Goal: Task Accomplishment & Management: Use online tool/utility

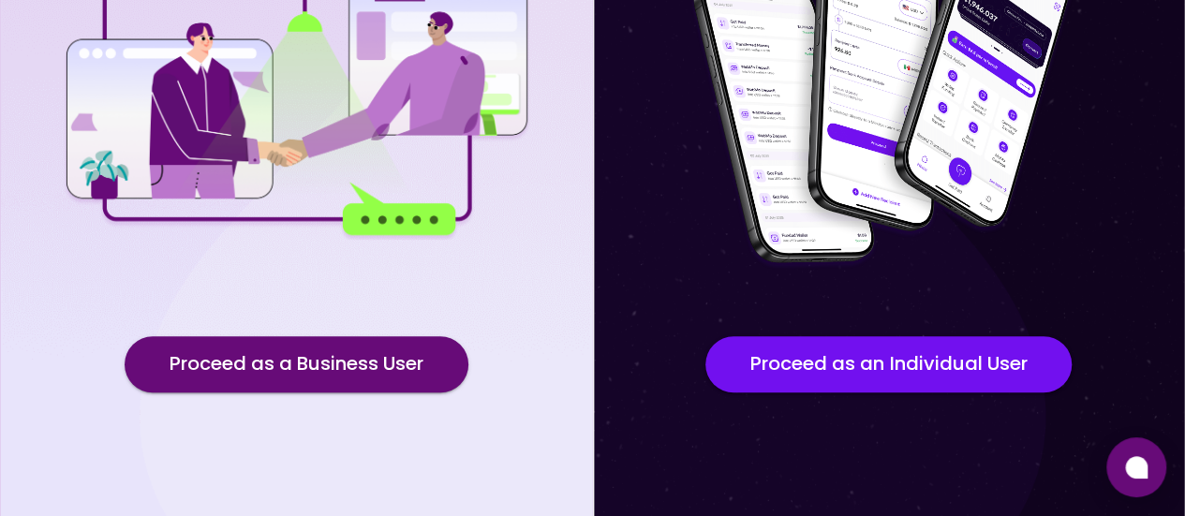
scroll to position [330, 0]
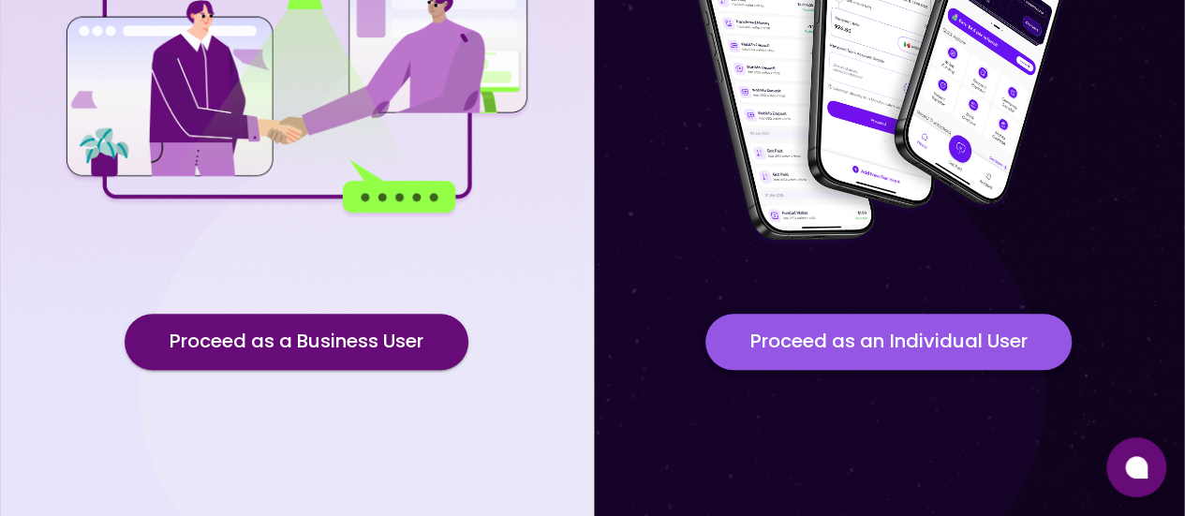
click at [851, 323] on button "Proceed as an Individual User" at bounding box center [888, 342] width 366 height 56
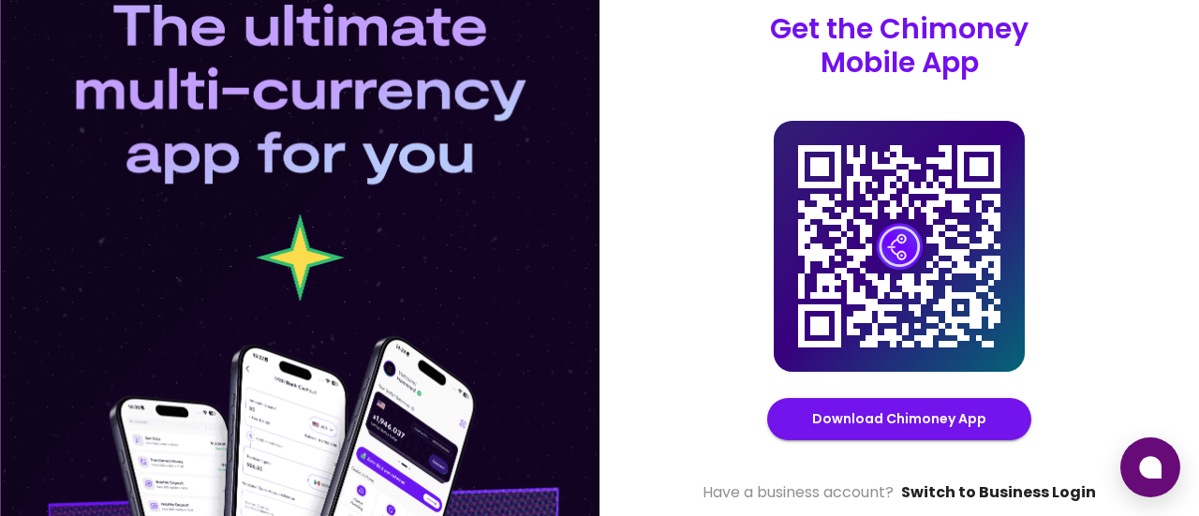
click at [1025, 494] on link "Switch to Business Login" at bounding box center [998, 493] width 195 height 22
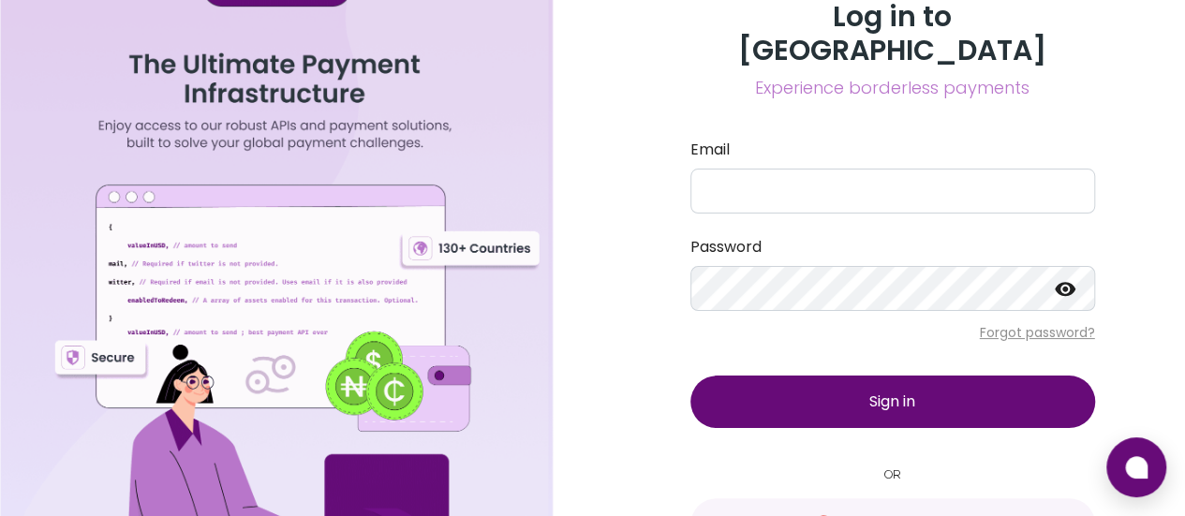
scroll to position [43, 0]
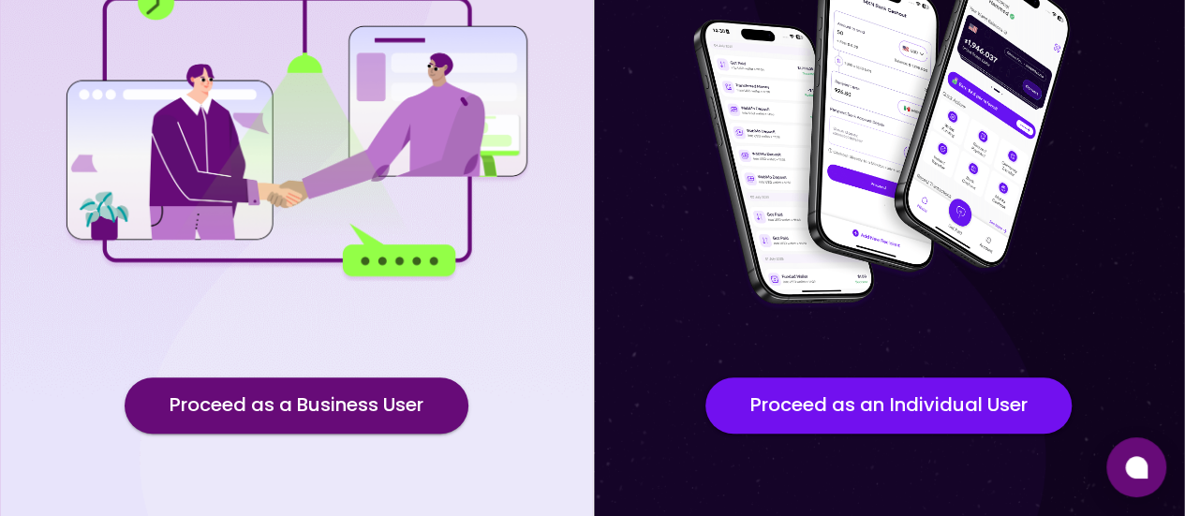
scroll to position [330, 0]
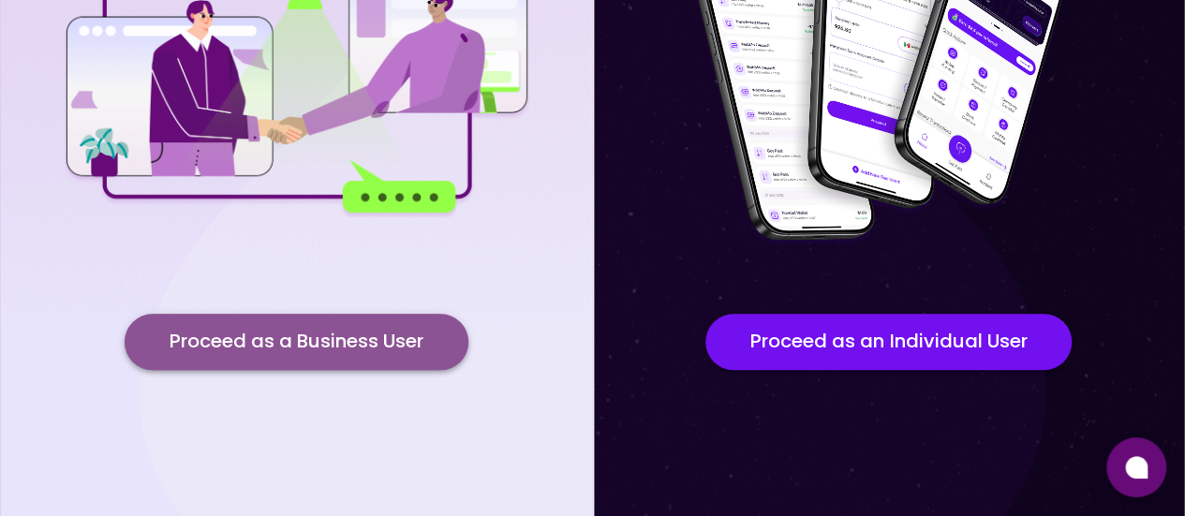
click at [366, 338] on button "Proceed as a Business User" at bounding box center [297, 342] width 344 height 56
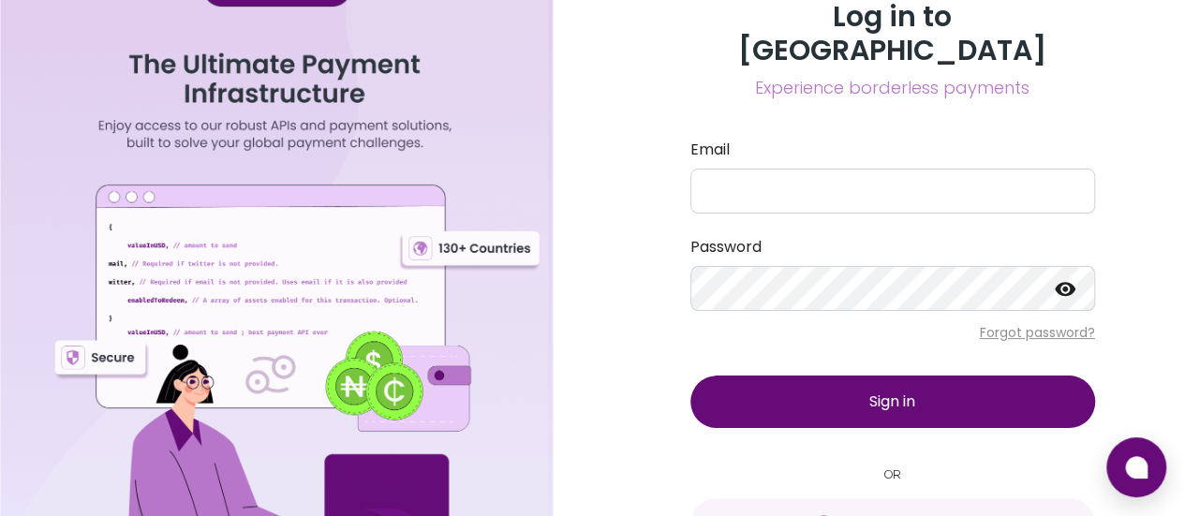
scroll to position [43, 0]
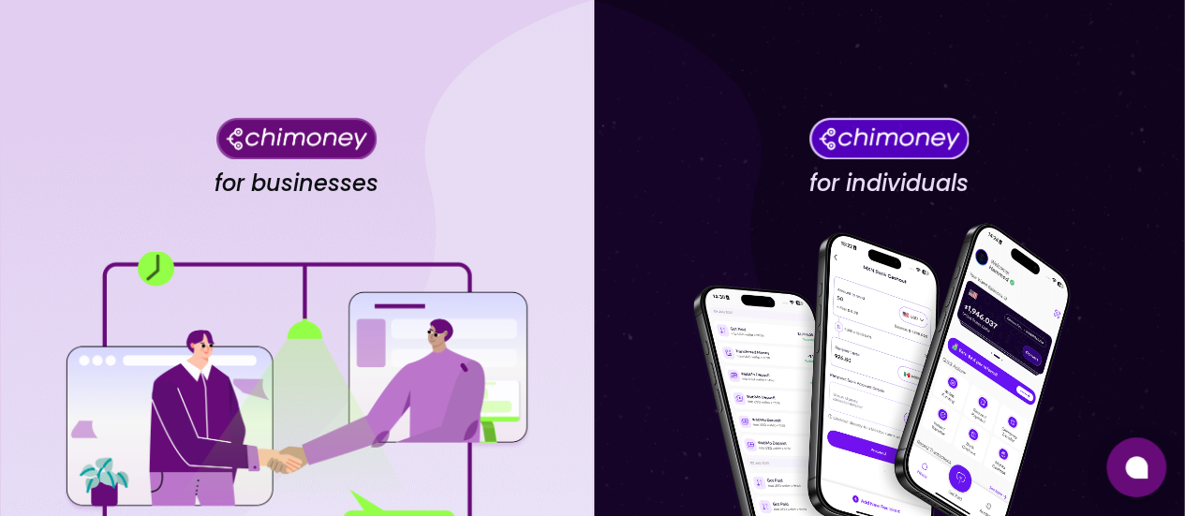
scroll to position [330, 0]
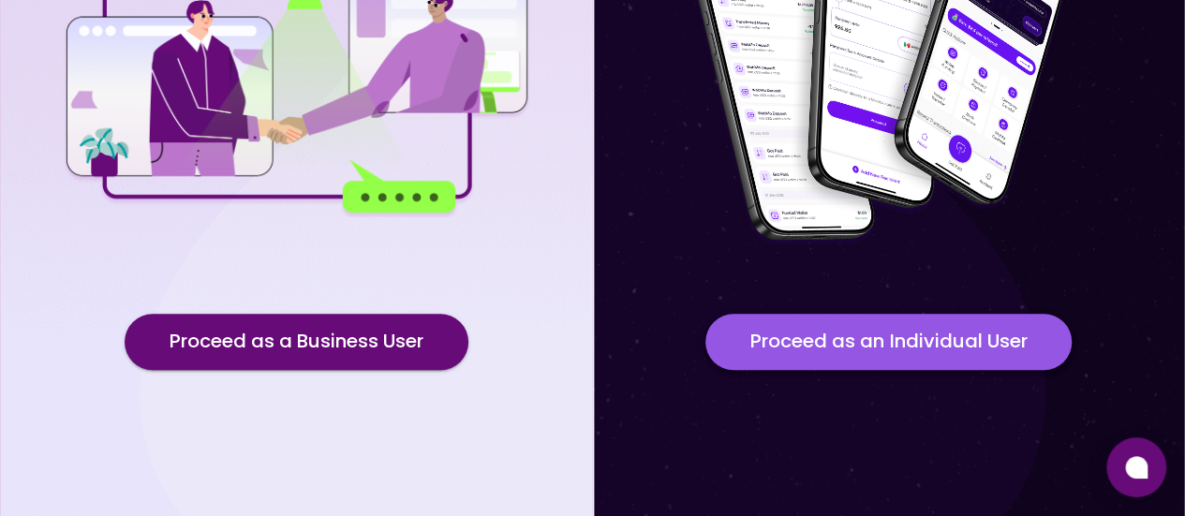
click at [814, 368] on button "Proceed as an Individual User" at bounding box center [888, 342] width 366 height 56
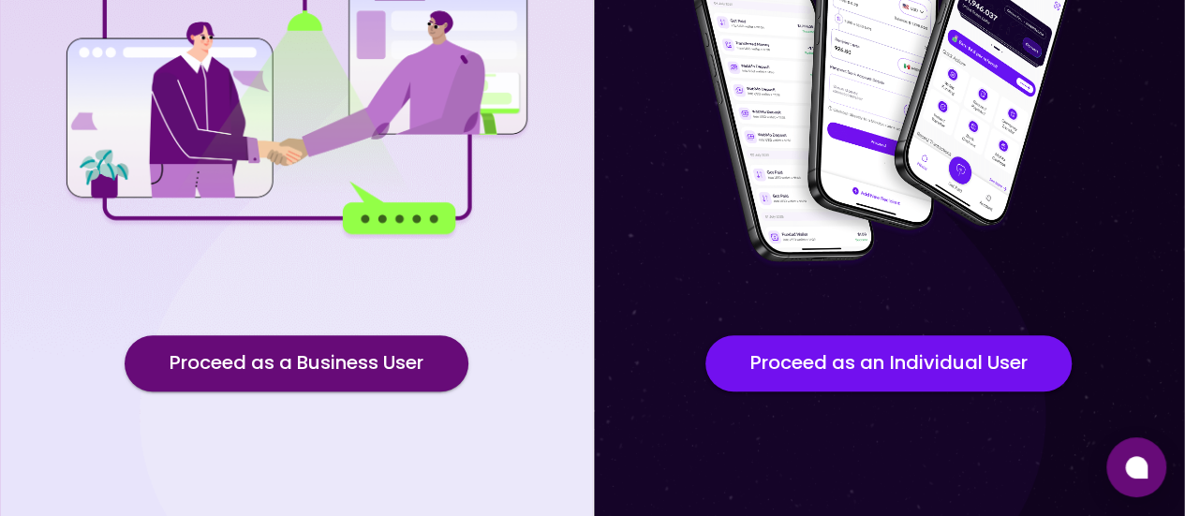
scroll to position [330, 0]
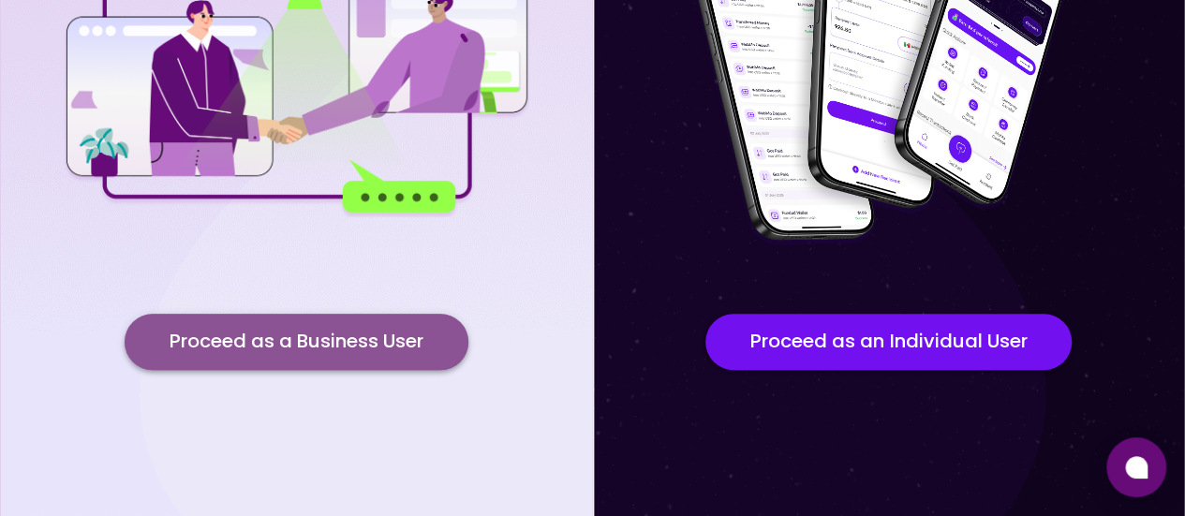
click at [283, 357] on button "Proceed as a Business User" at bounding box center [297, 342] width 344 height 56
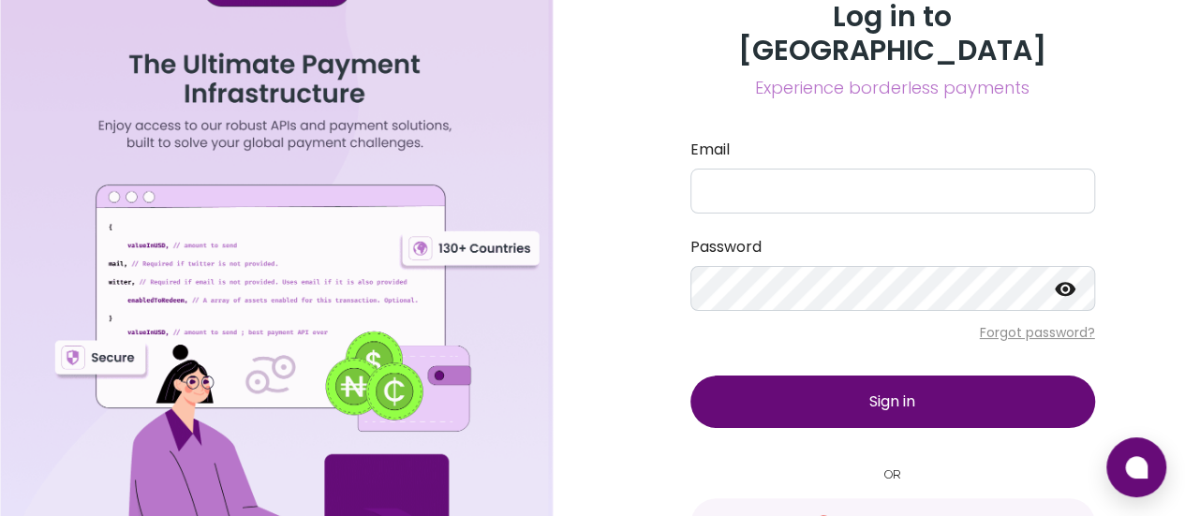
scroll to position [43, 0]
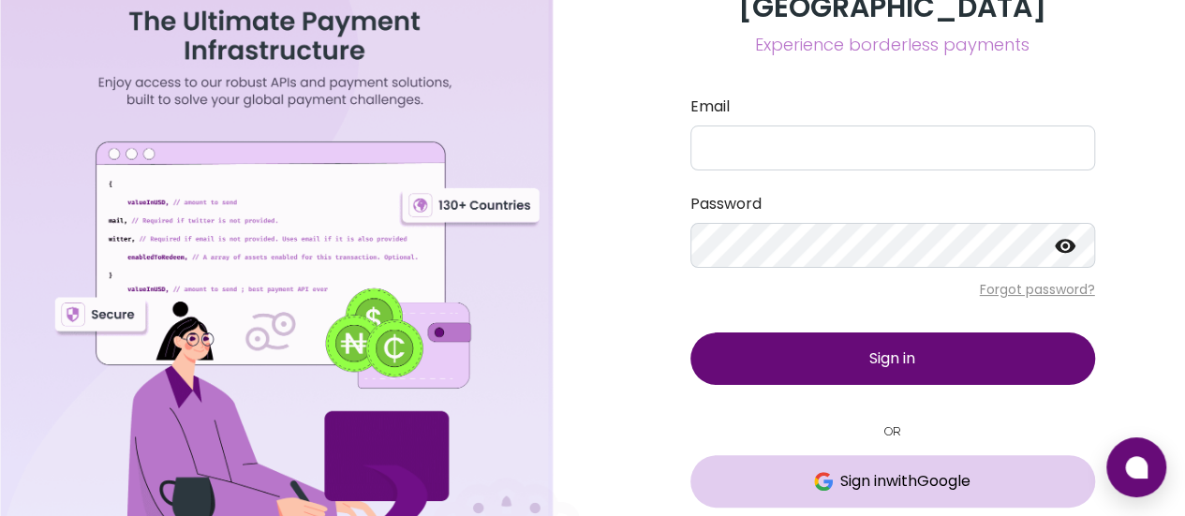
click at [853, 461] on button "Sign in with Google" at bounding box center [893, 481] width 405 height 52
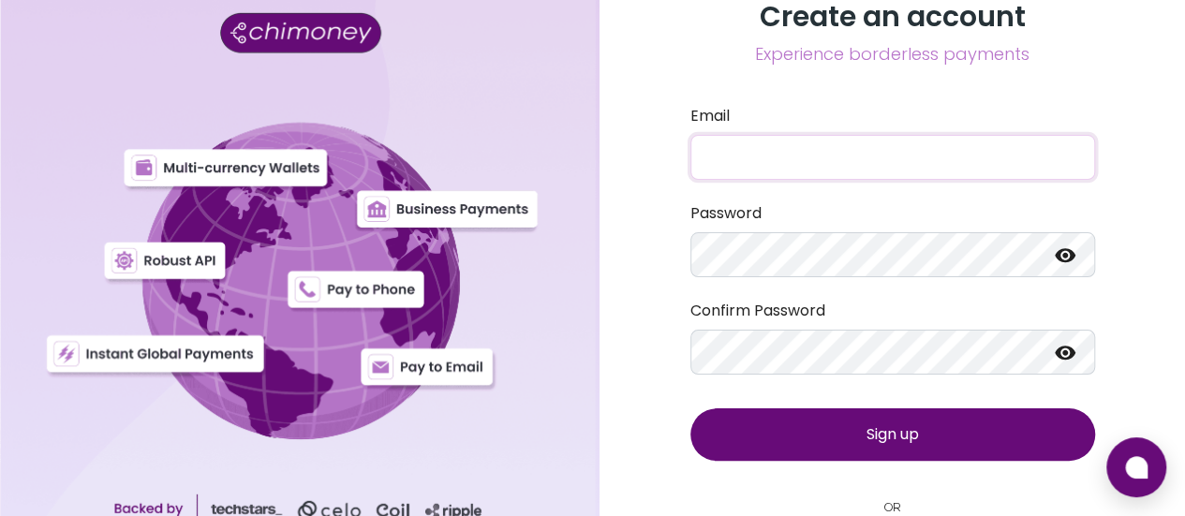
click at [928, 166] on input "Email" at bounding box center [893, 157] width 405 height 45
type input "ikpemosi.braimoh@gmail.com"
click at [1070, 260] on icon at bounding box center [1065, 255] width 21 height 14
click at [1062, 346] on icon at bounding box center [1065, 353] width 21 height 14
click at [894, 431] on span "Sign up" at bounding box center [893, 434] width 52 height 22
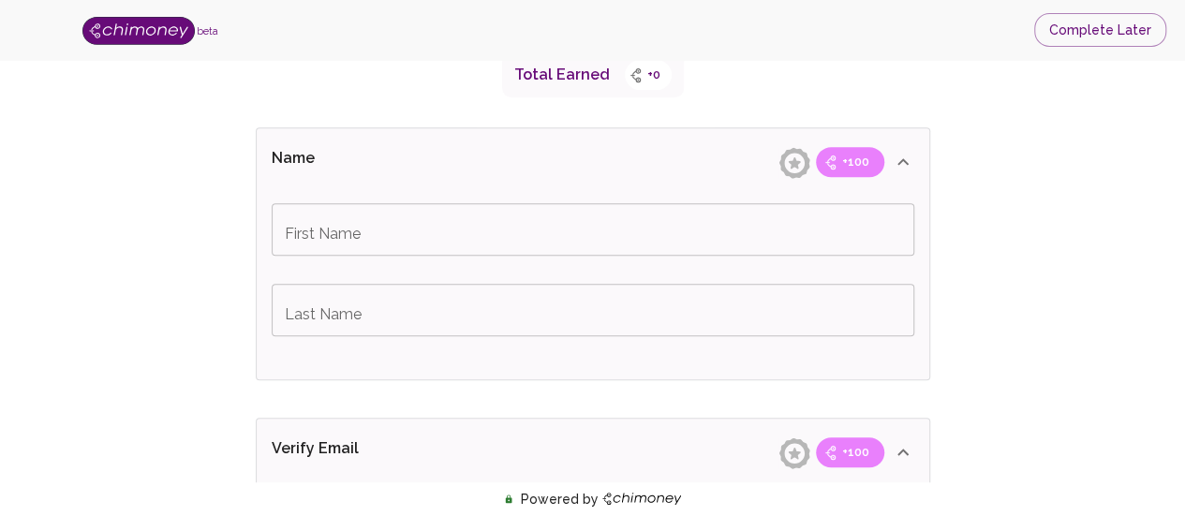
scroll to position [352, 0]
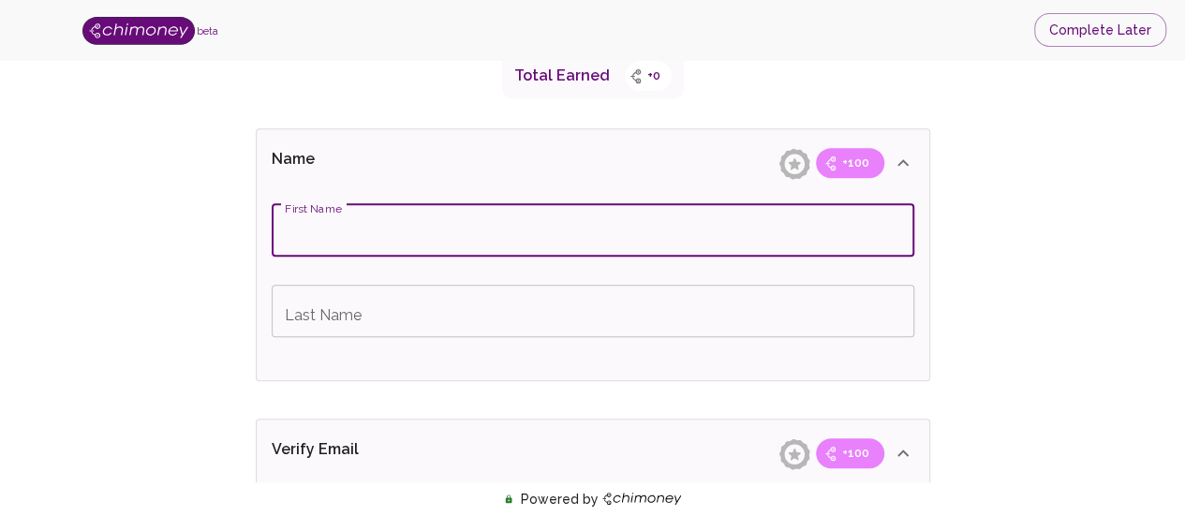
click at [538, 230] on input "First Name" at bounding box center [593, 230] width 643 height 52
type input "Victoria"
type input "Braimoh"
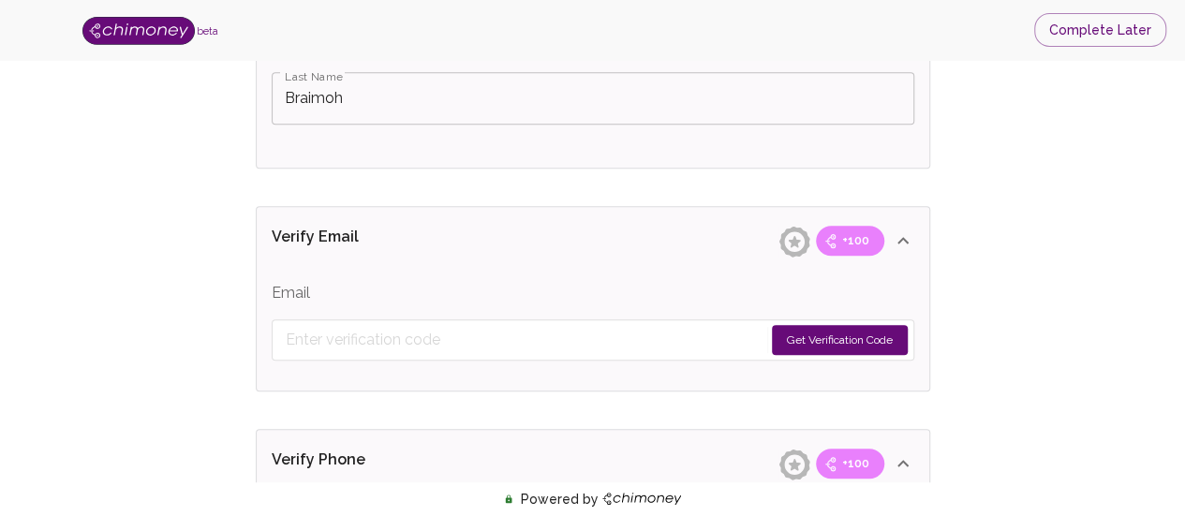
scroll to position [575, 0]
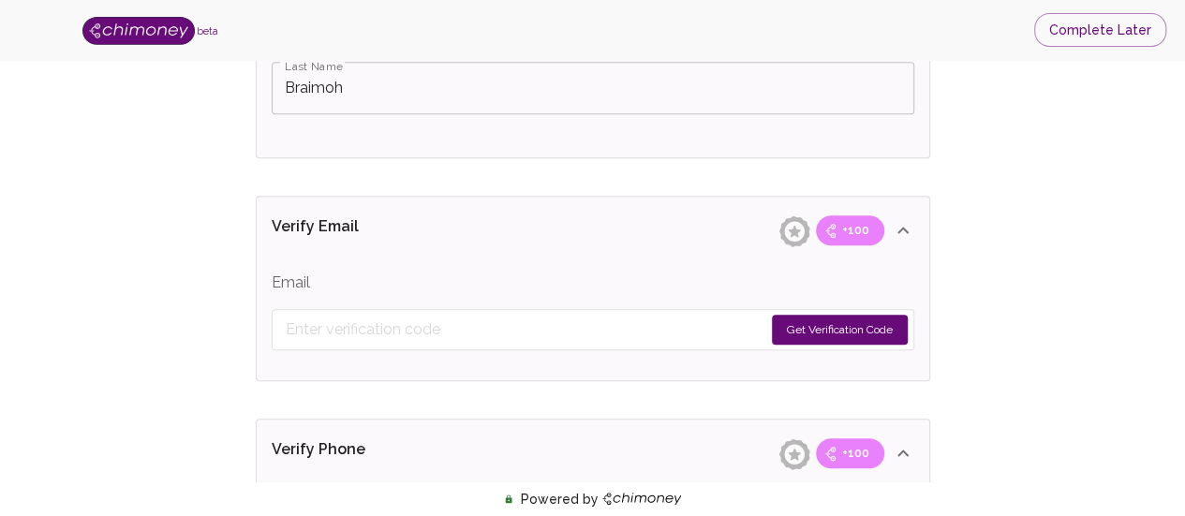
click at [811, 326] on button "Get Verification Code" at bounding box center [840, 330] width 136 height 30
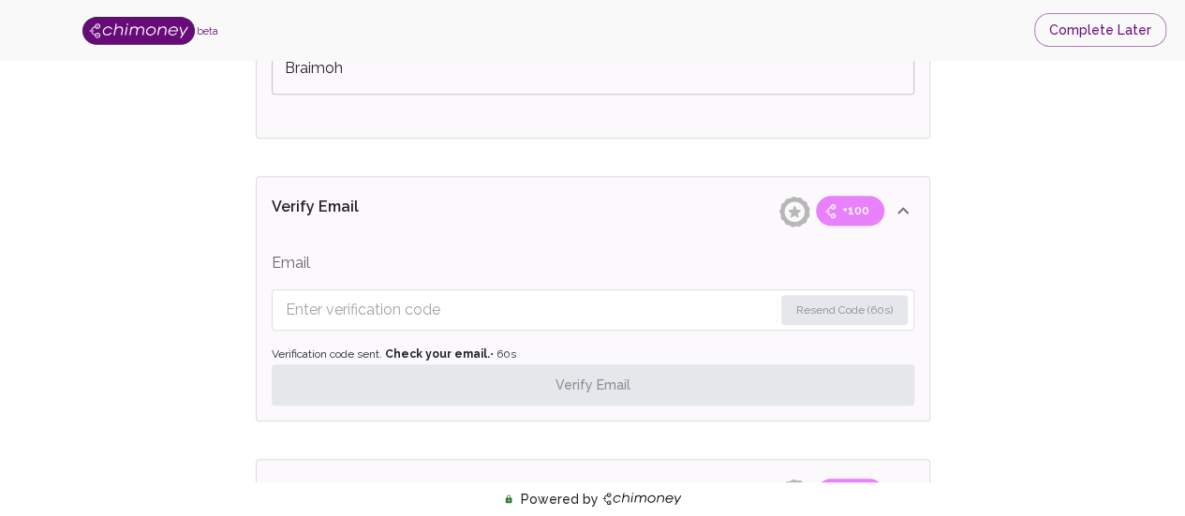
scroll to position [600, 0]
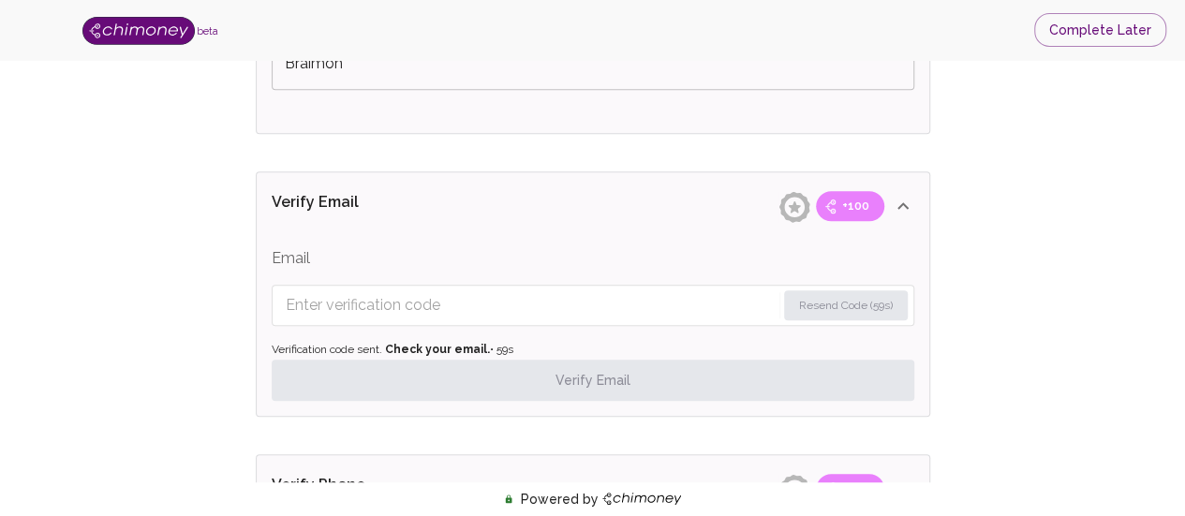
click at [587, 304] on input "Enter verification code" at bounding box center [531, 305] width 490 height 30
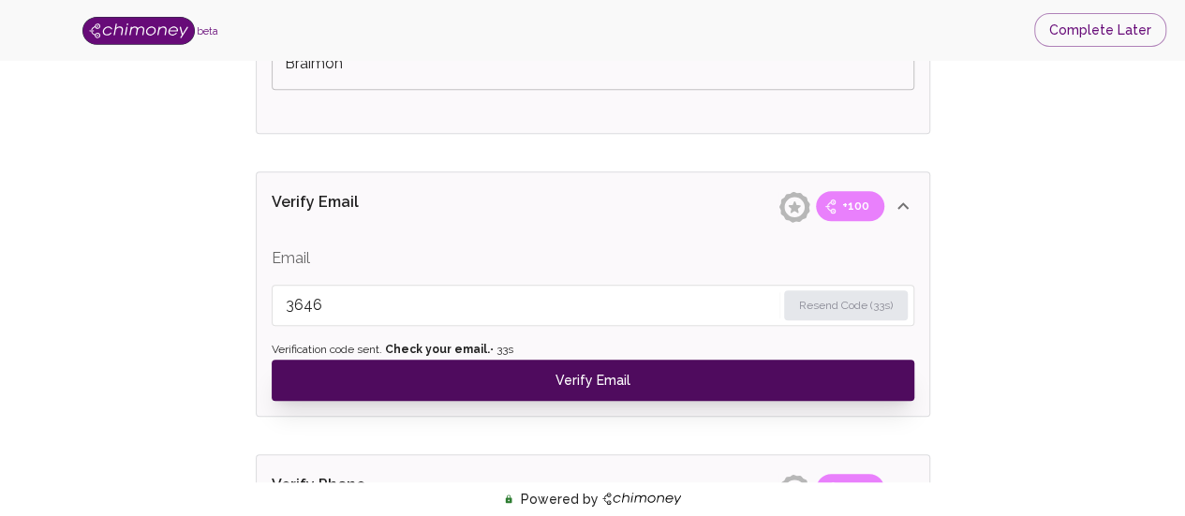
type input "3646"
click at [513, 381] on button "Verify Email" at bounding box center [593, 380] width 643 height 41
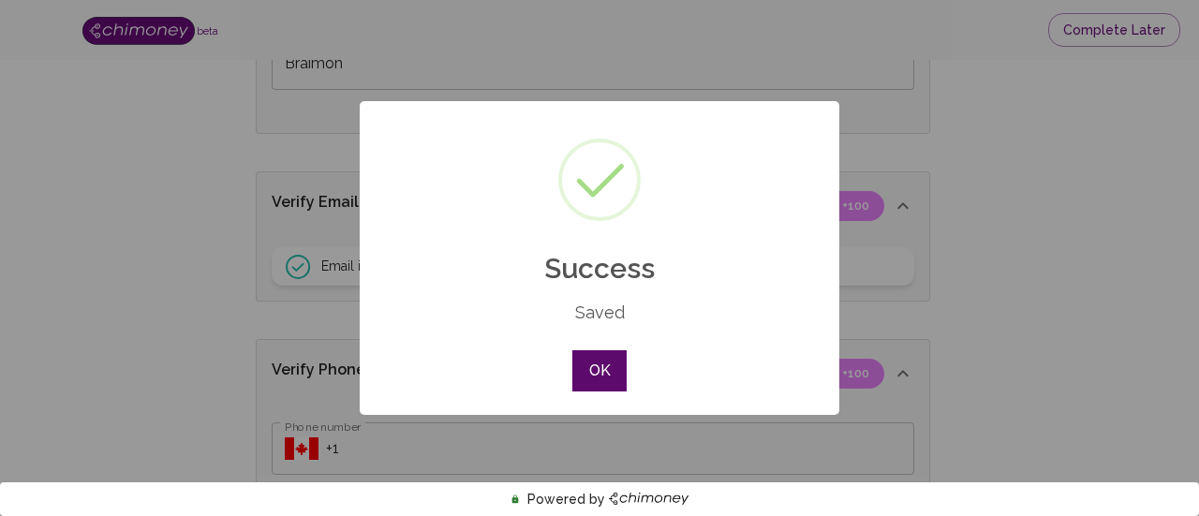
click at [612, 376] on button "OK" at bounding box center [599, 370] width 54 height 41
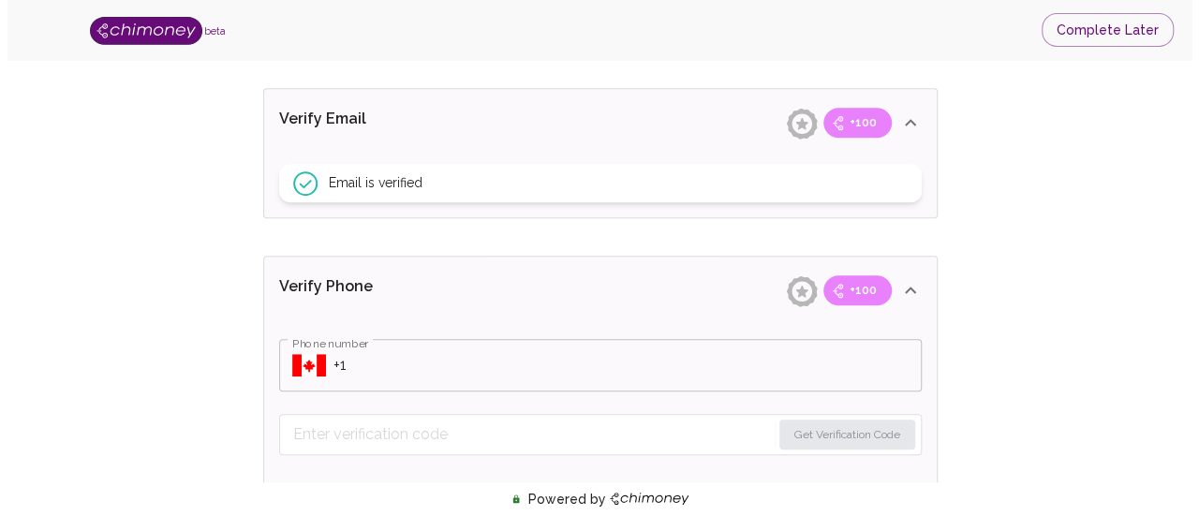
scroll to position [687, 0]
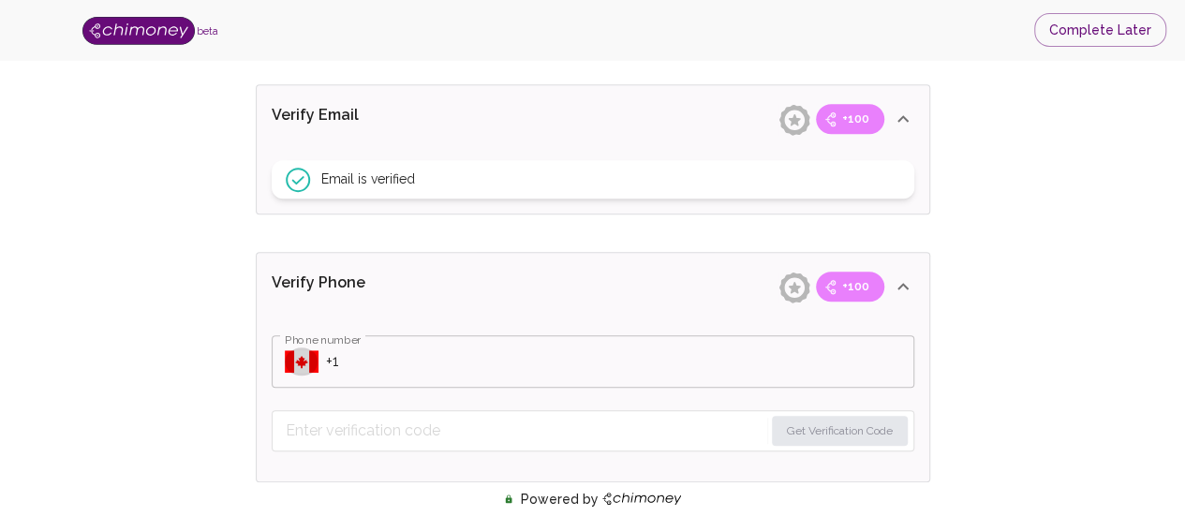
click at [300, 368] on icon "Select country" at bounding box center [302, 361] width 34 height 22
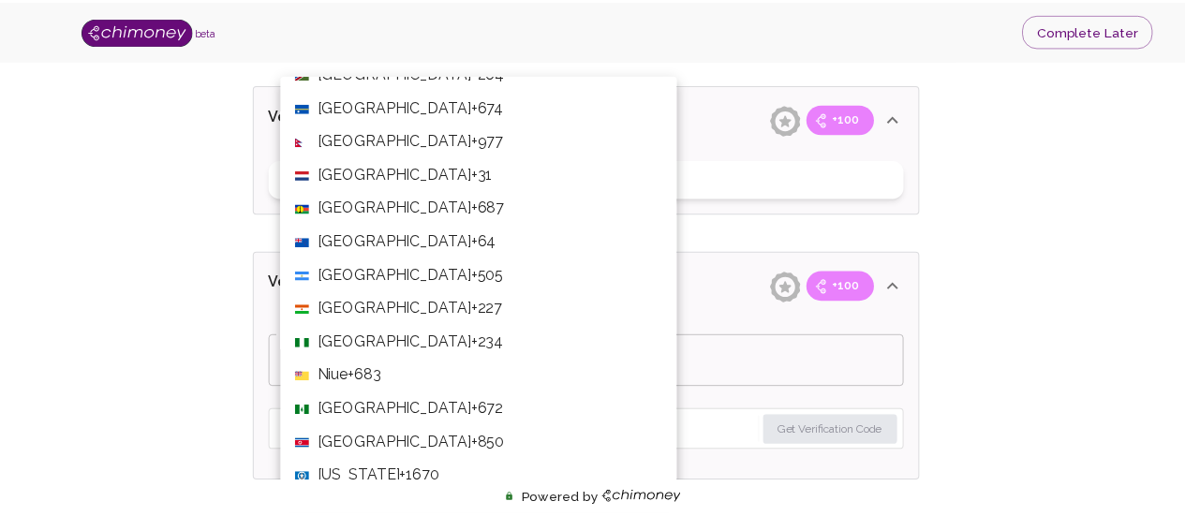
scroll to position [4784, 0]
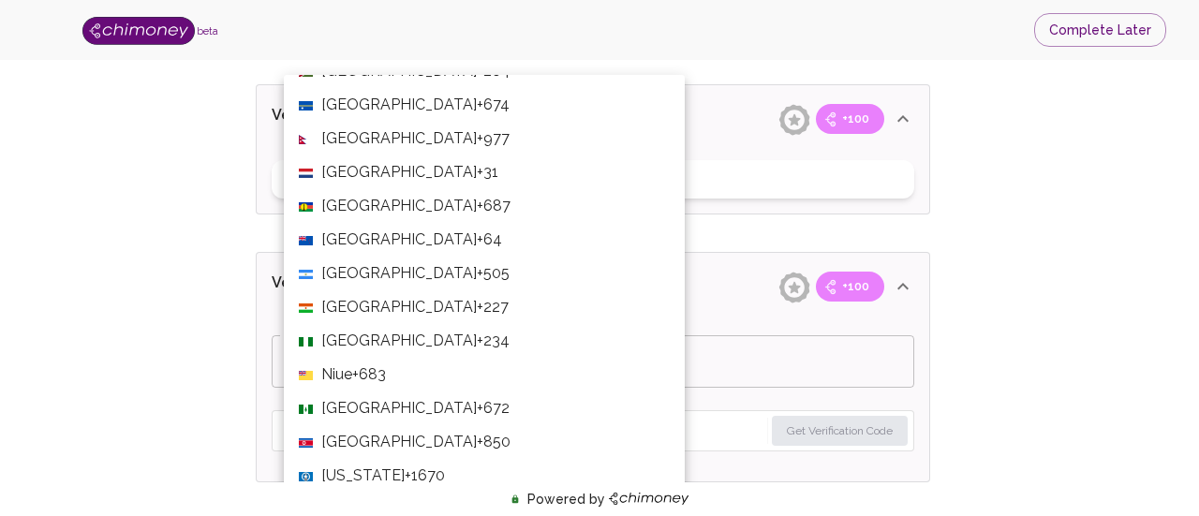
click at [477, 342] on span "+234" at bounding box center [493, 341] width 33 height 22
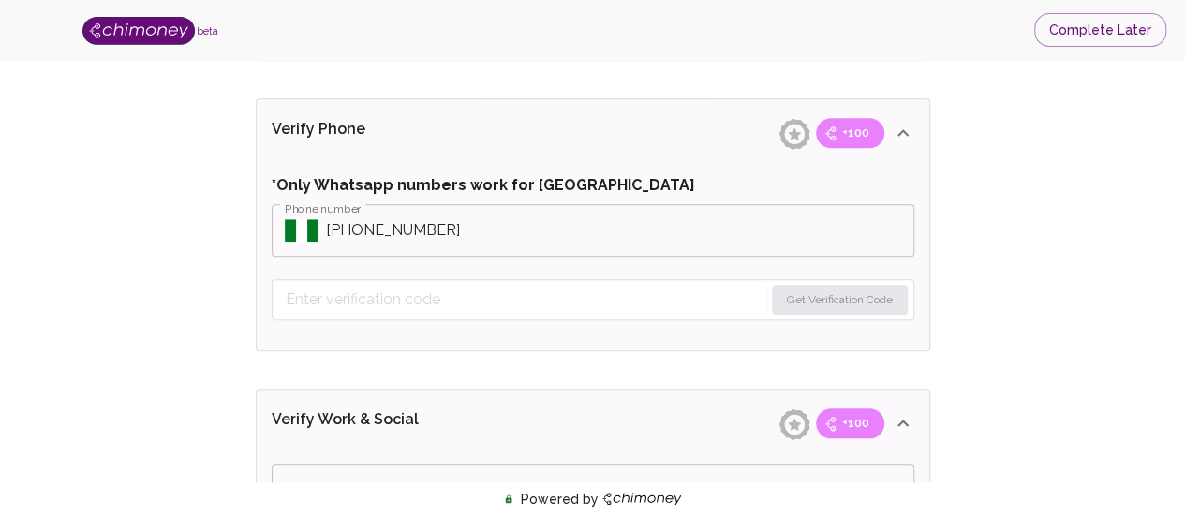
scroll to position [861, 0]
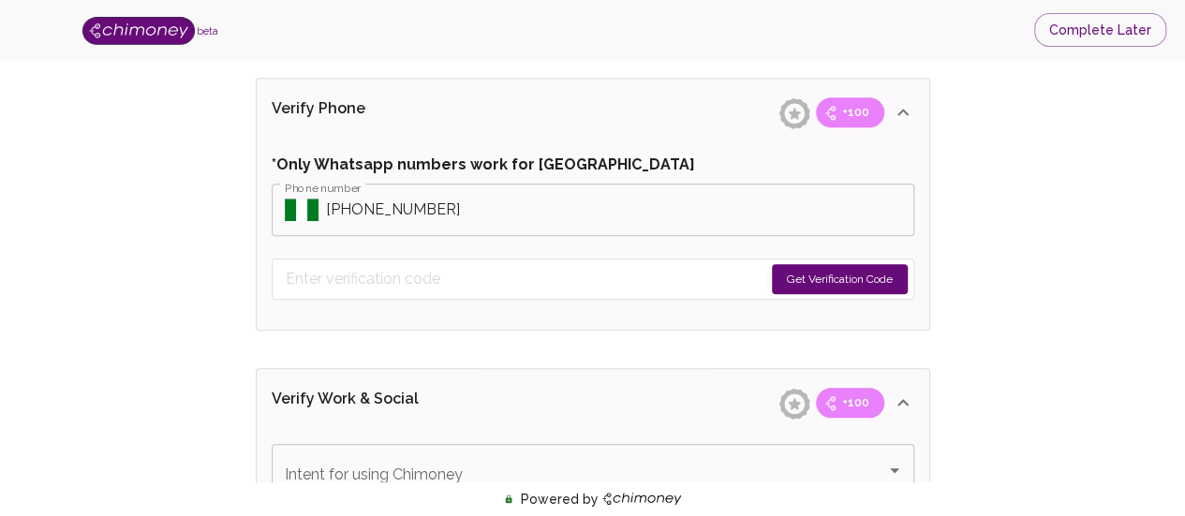
click at [795, 270] on button "Get Verification Code" at bounding box center [840, 279] width 136 height 30
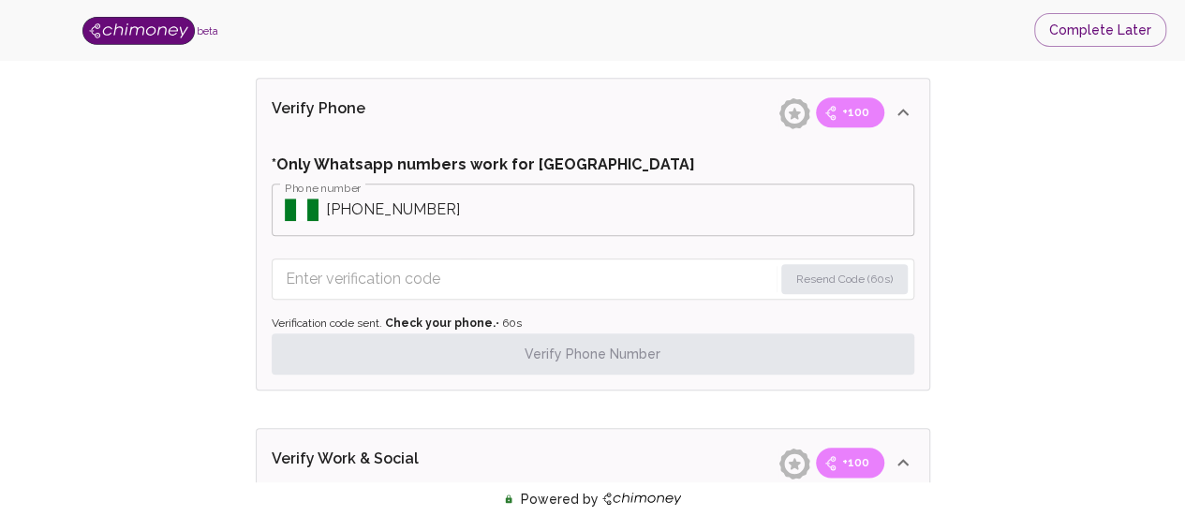
click at [700, 288] on input "Enter verification code" at bounding box center [529, 279] width 487 height 30
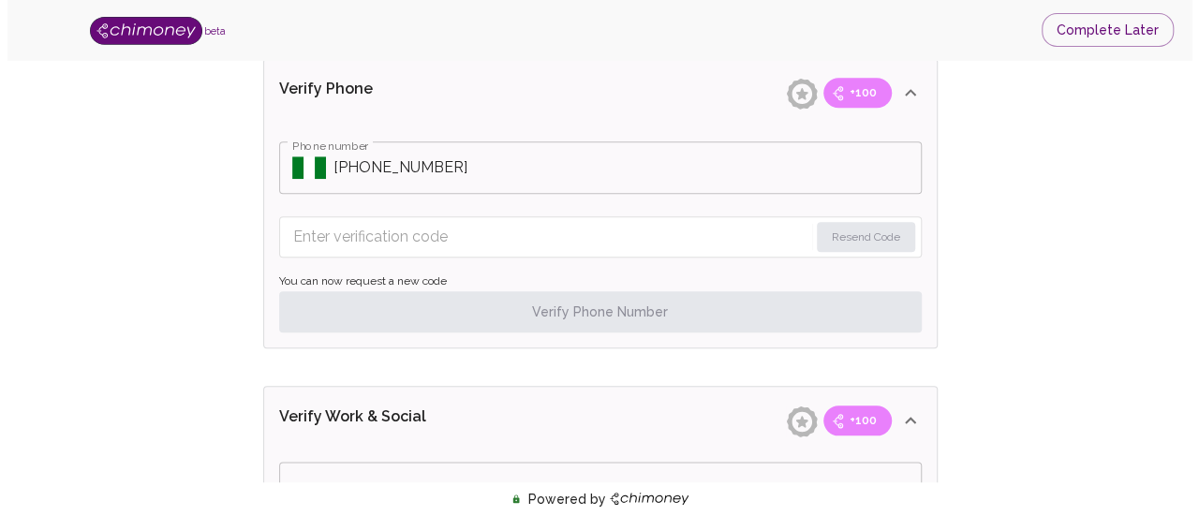
scroll to position [876, 0]
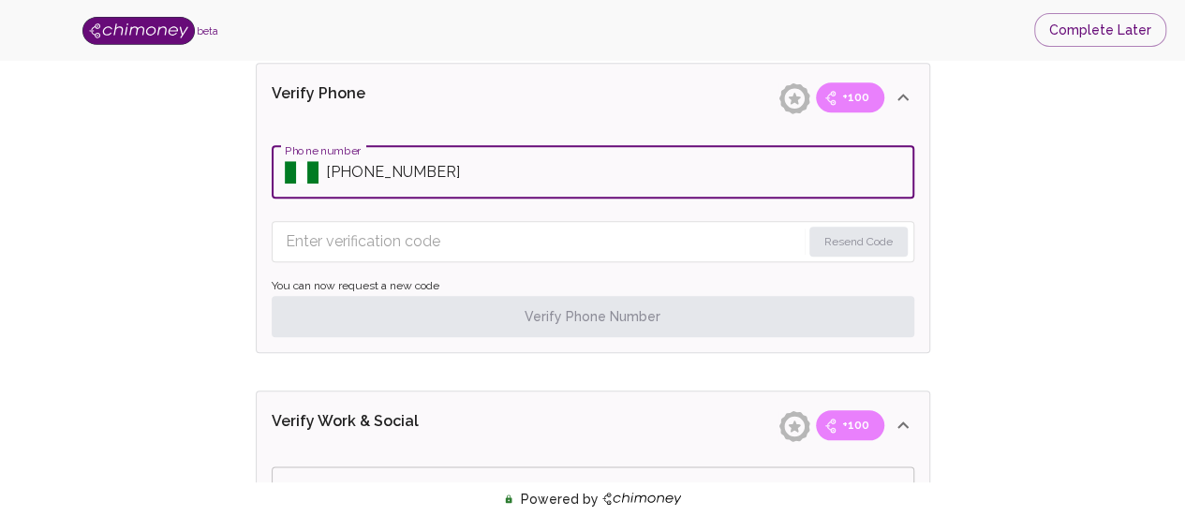
click at [534, 183] on input "Phone number" at bounding box center [620, 172] width 588 height 52
click at [355, 173] on input "Phone number" at bounding box center [620, 172] width 588 height 52
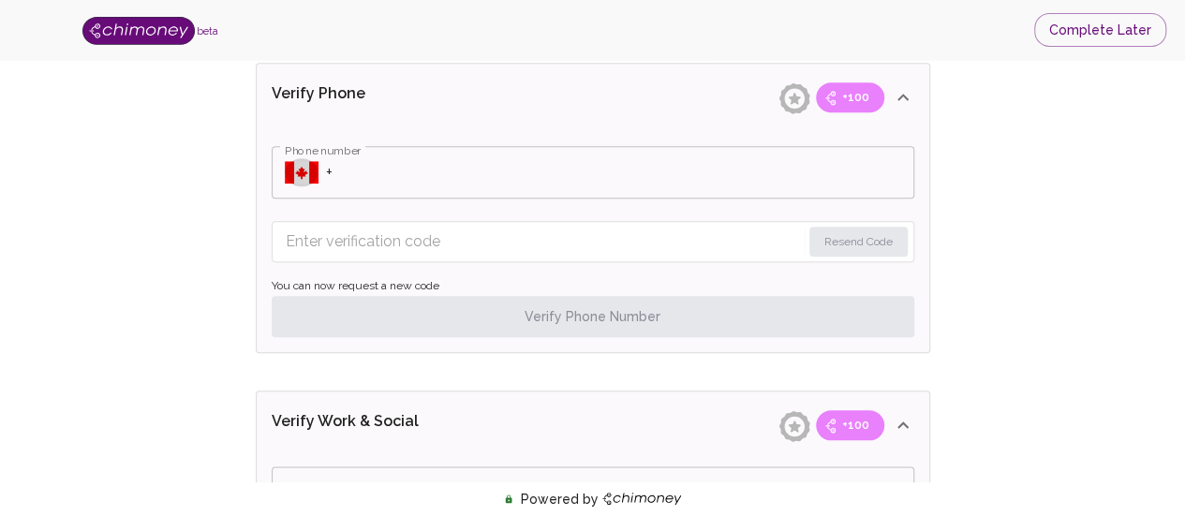
click at [295, 170] on icon "Select country" at bounding box center [302, 172] width 34 height 22
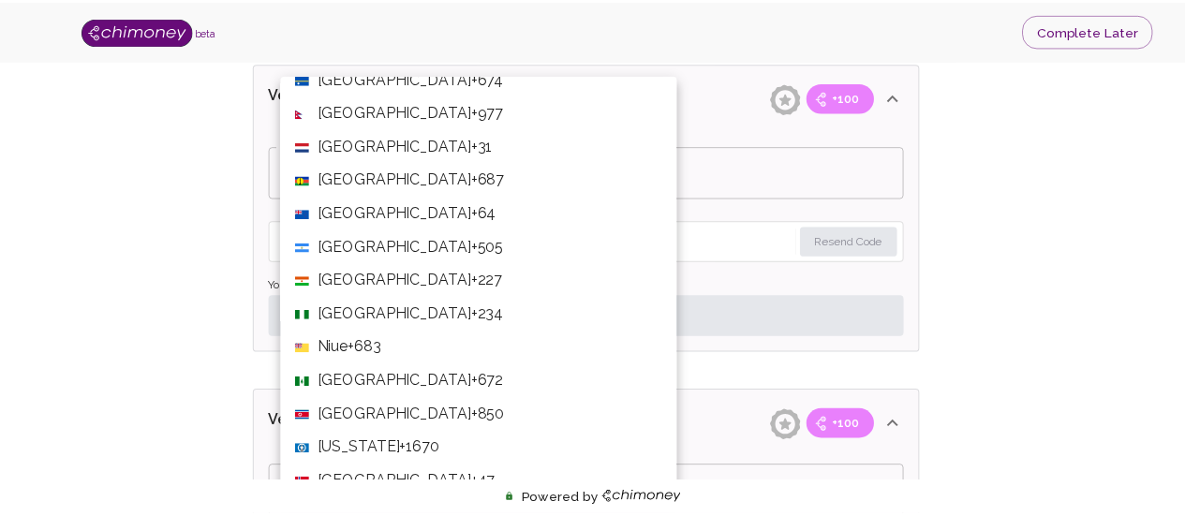
scroll to position [4812, 0]
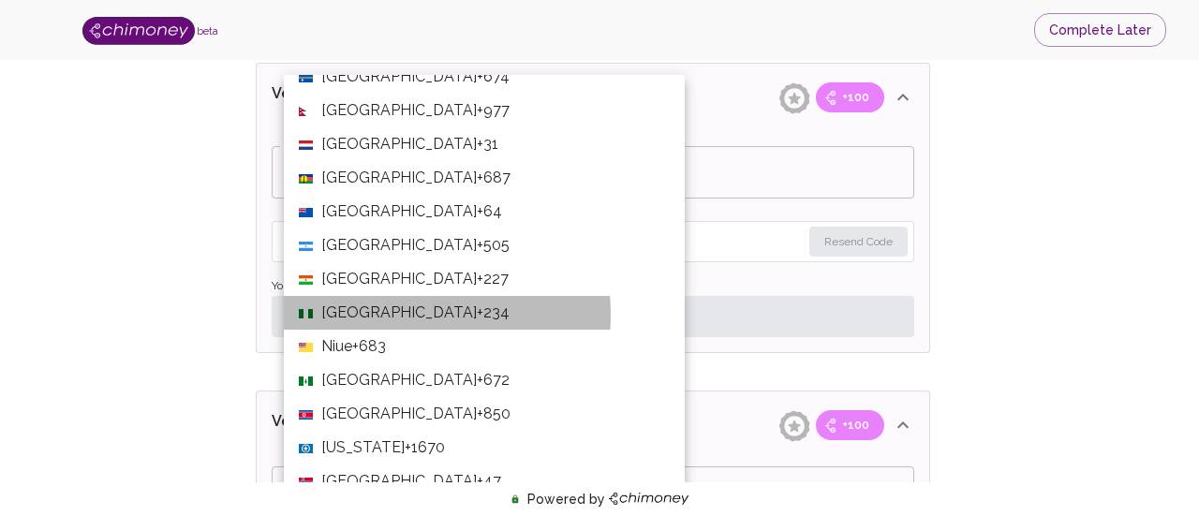
click at [477, 314] on span "+234" at bounding box center [493, 313] width 33 height 22
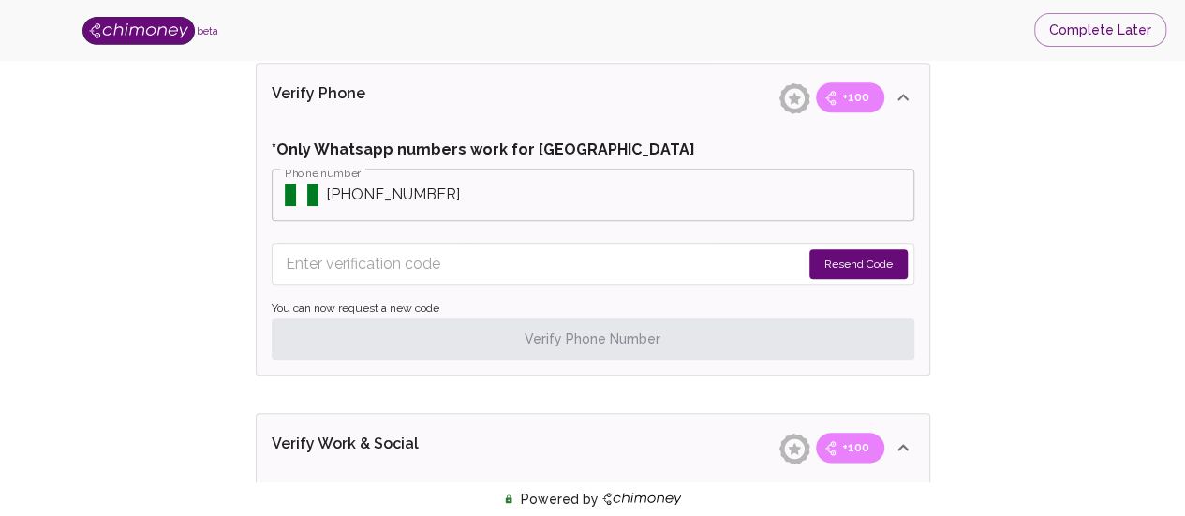
click at [856, 254] on button "Resend Code" at bounding box center [858, 264] width 98 height 30
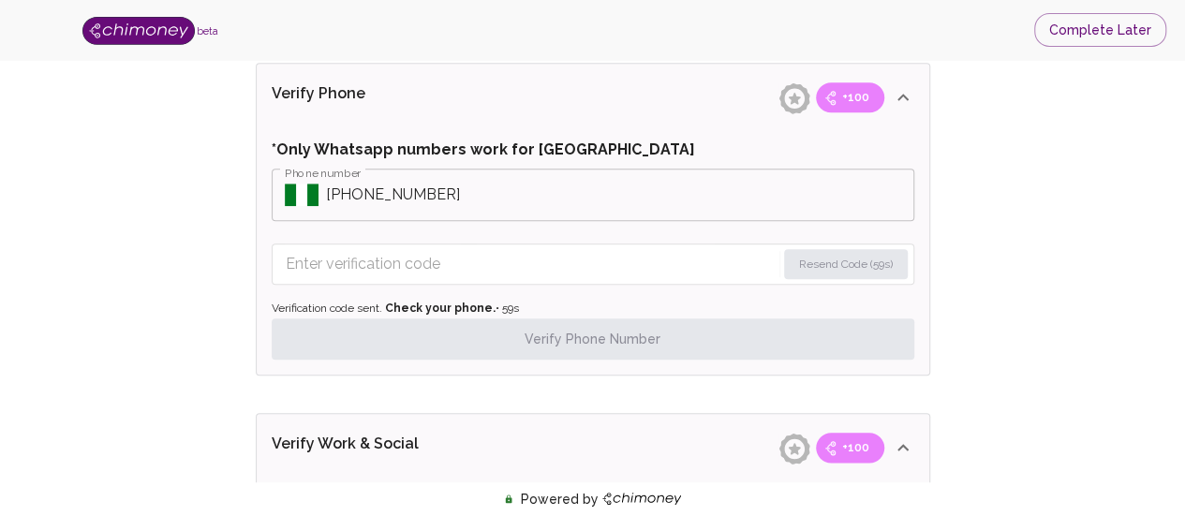
click at [537, 250] on input "Enter verification code" at bounding box center [531, 264] width 490 height 30
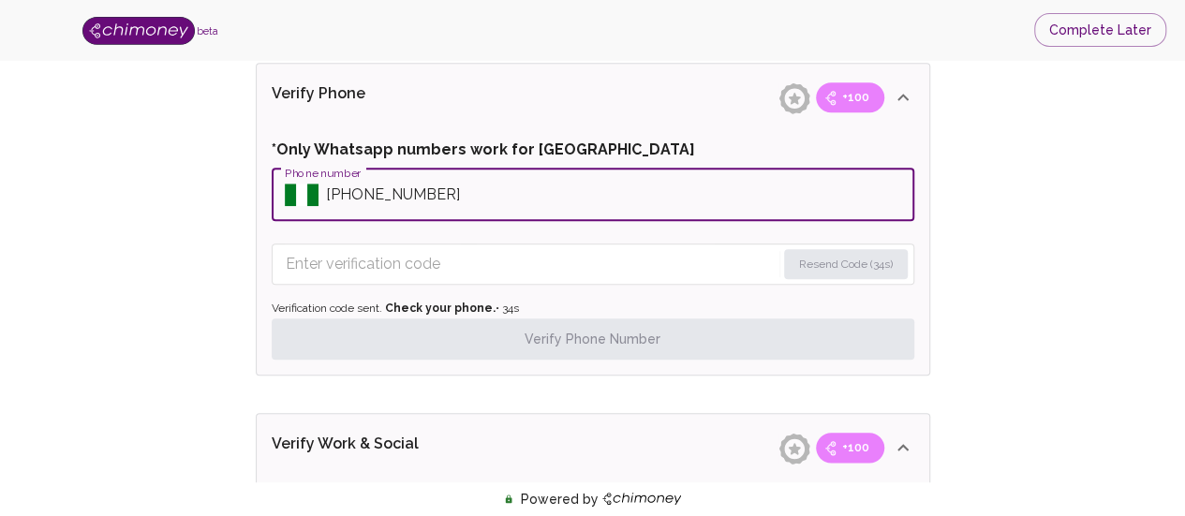
click at [365, 196] on input "Phone number" at bounding box center [620, 195] width 588 height 52
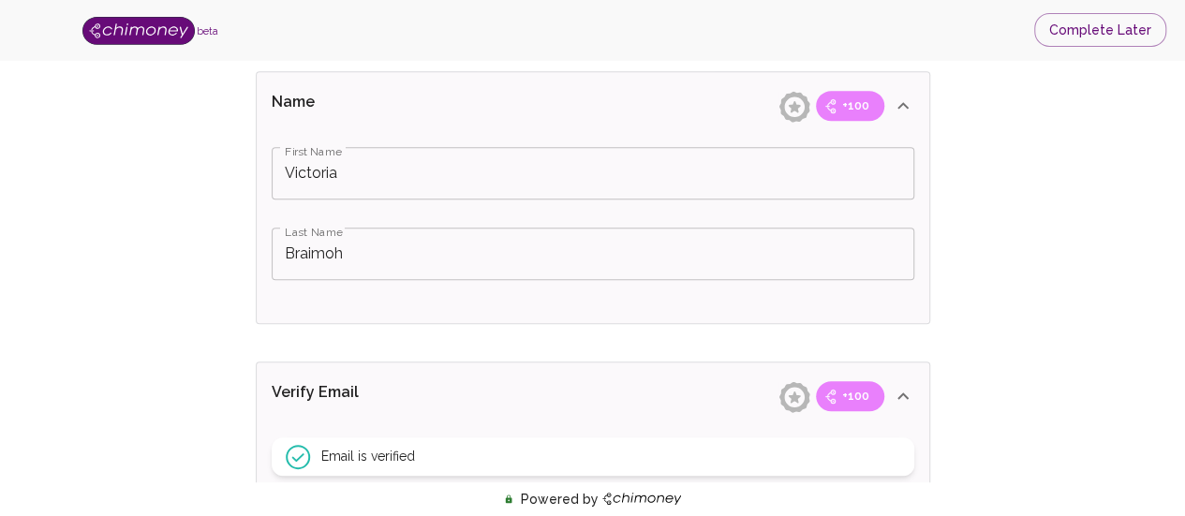
scroll to position [393, 0]
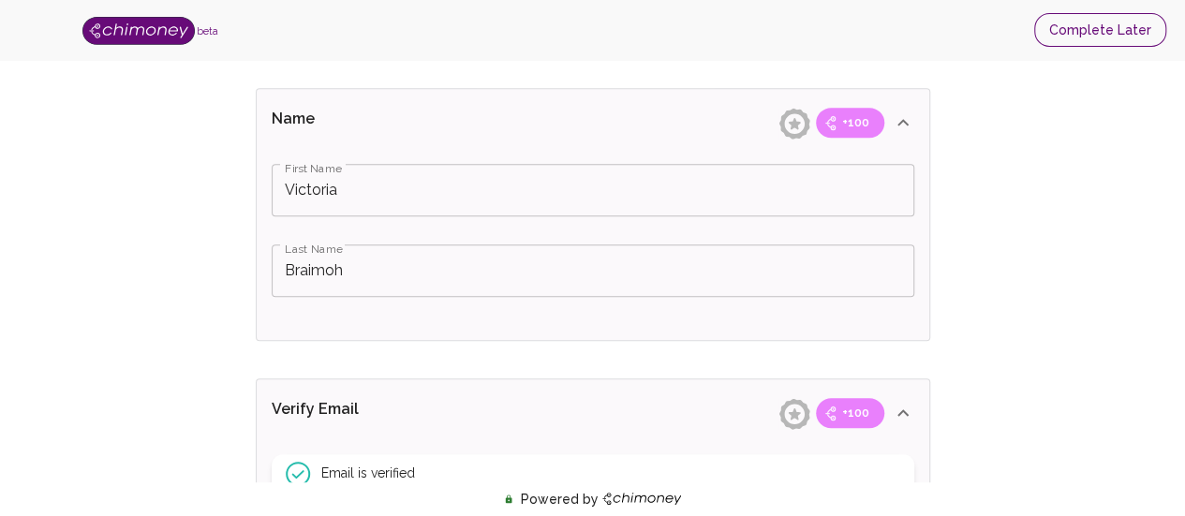
type input "+2348105204229"
click at [1107, 28] on button "Complete Later" at bounding box center [1100, 30] width 132 height 35
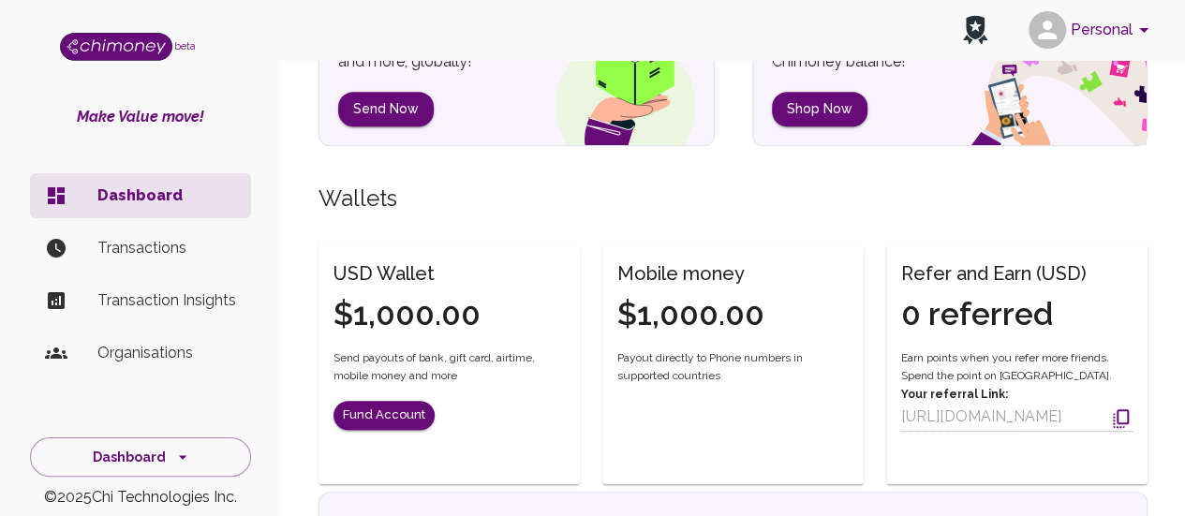
scroll to position [43, 0]
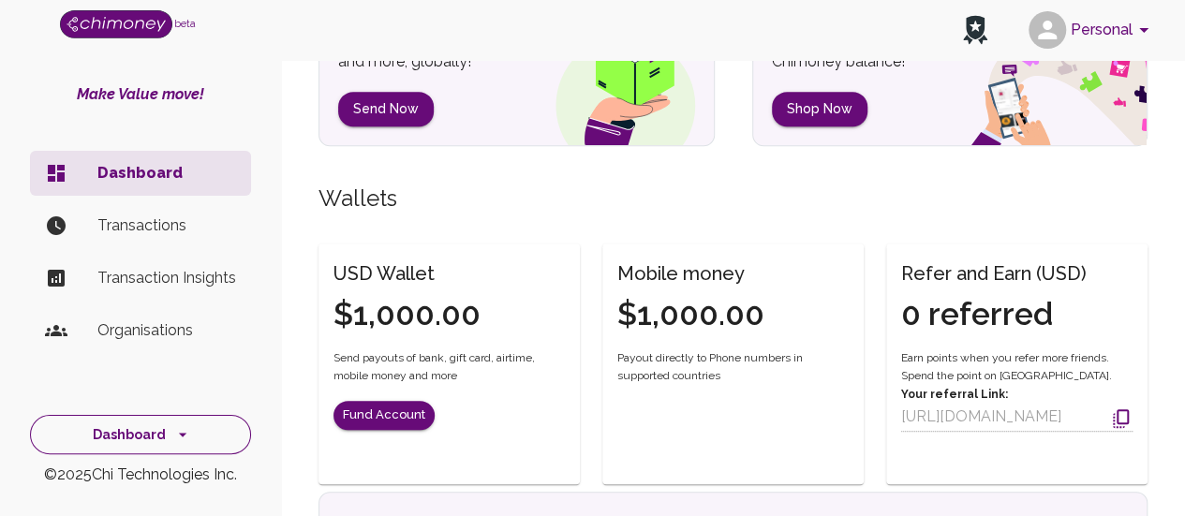
click at [142, 438] on button "Dashboard" at bounding box center [140, 435] width 221 height 40
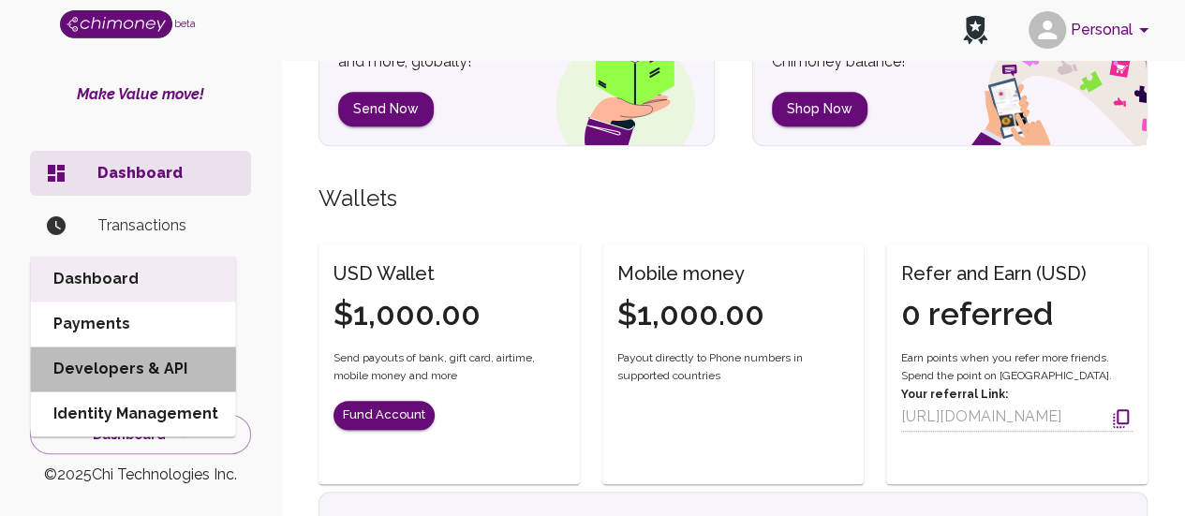
click at [165, 349] on li "Developers & API" at bounding box center [133, 369] width 205 height 45
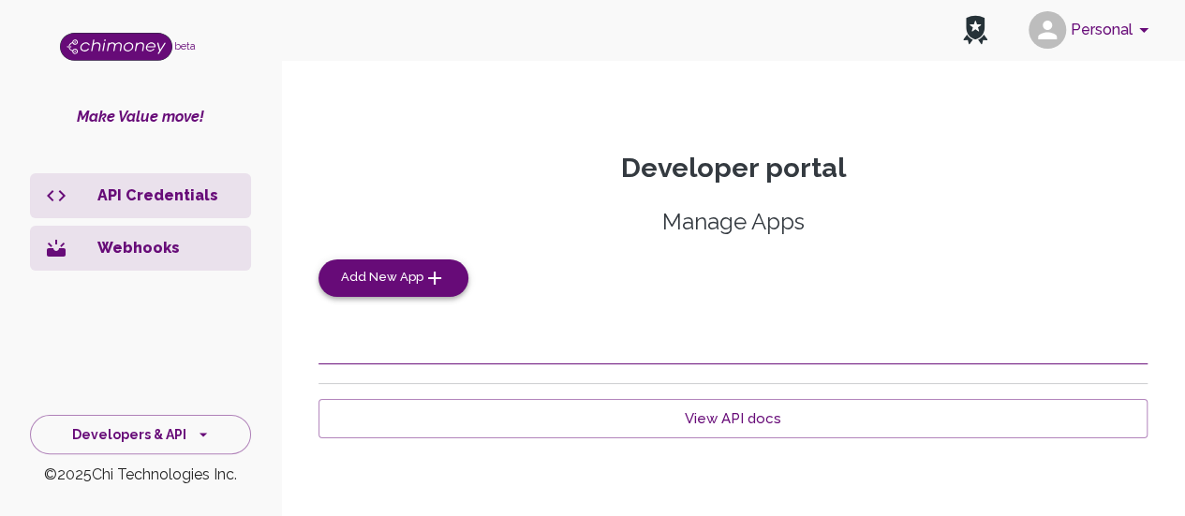
click at [396, 274] on span "Add New App" at bounding box center [382, 278] width 82 height 22
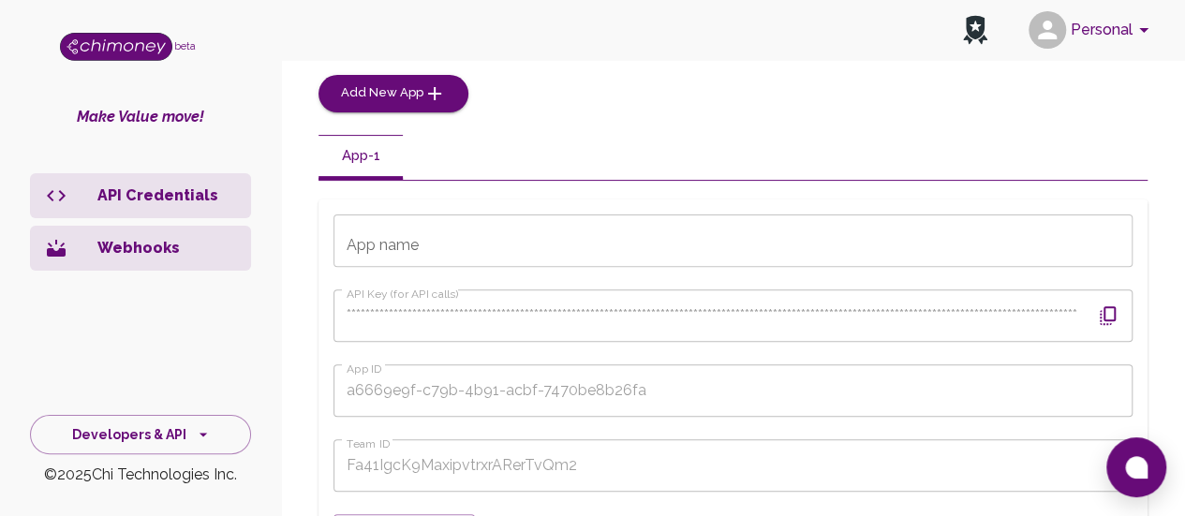
scroll to position [188, 0]
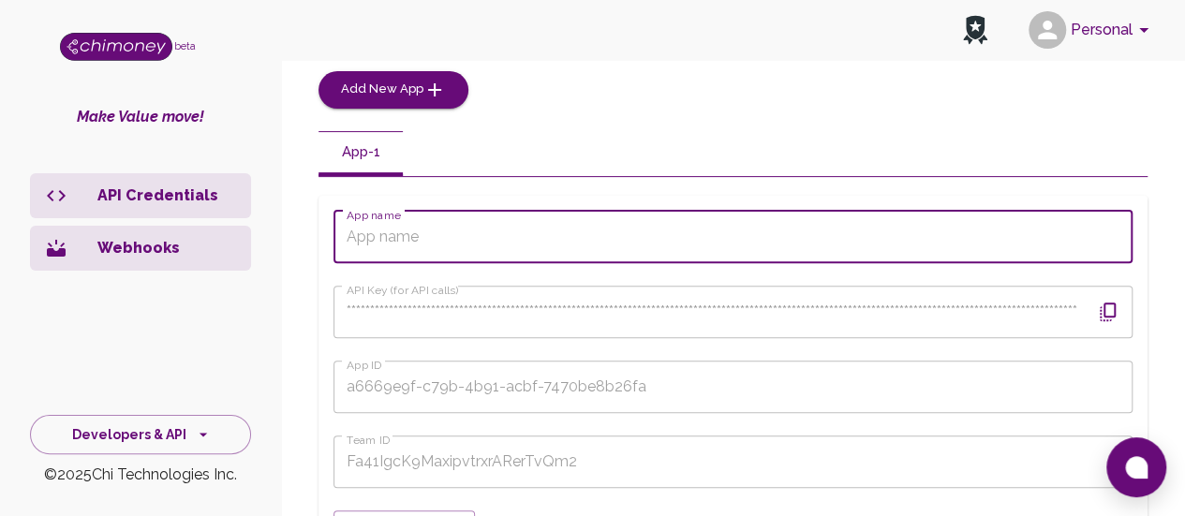
click at [457, 241] on input "App name" at bounding box center [733, 237] width 799 height 52
type input "W"
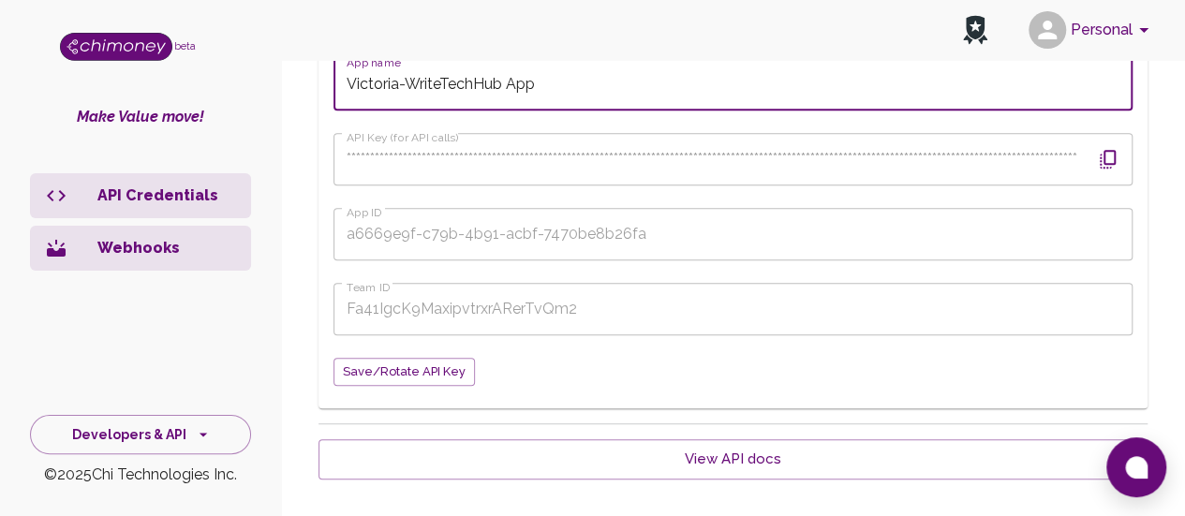
scroll to position [342, 0]
type input "Victoria-WriteTechHub App"
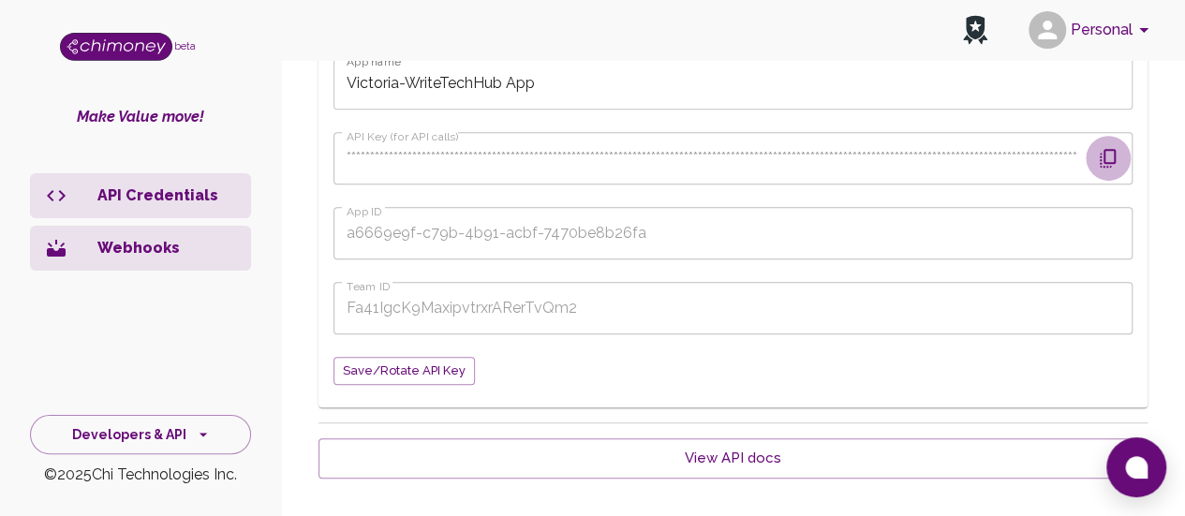
click at [1100, 153] on icon "button" at bounding box center [1108, 158] width 16 height 19
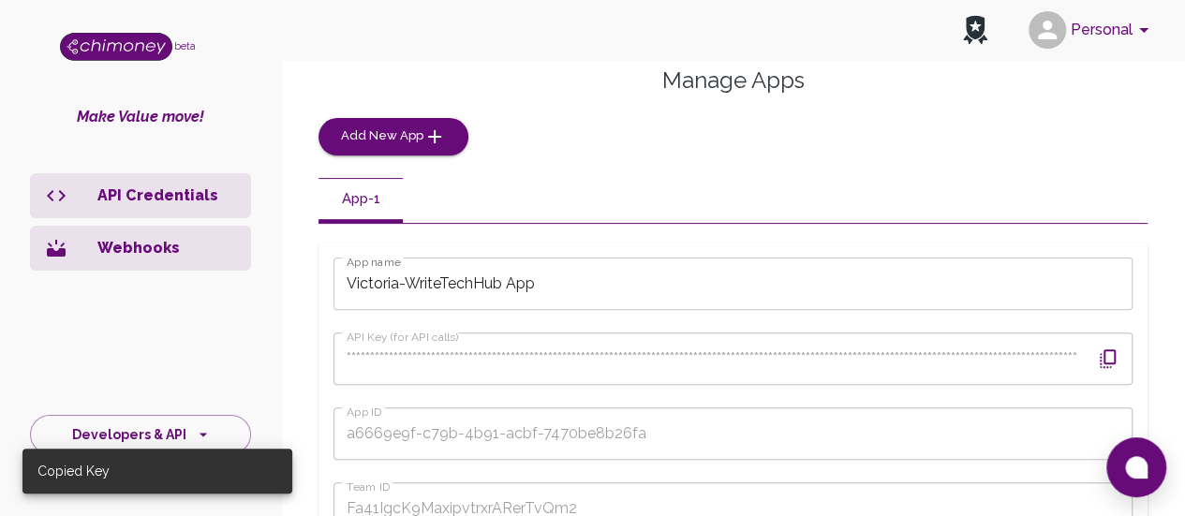
scroll to position [141, 0]
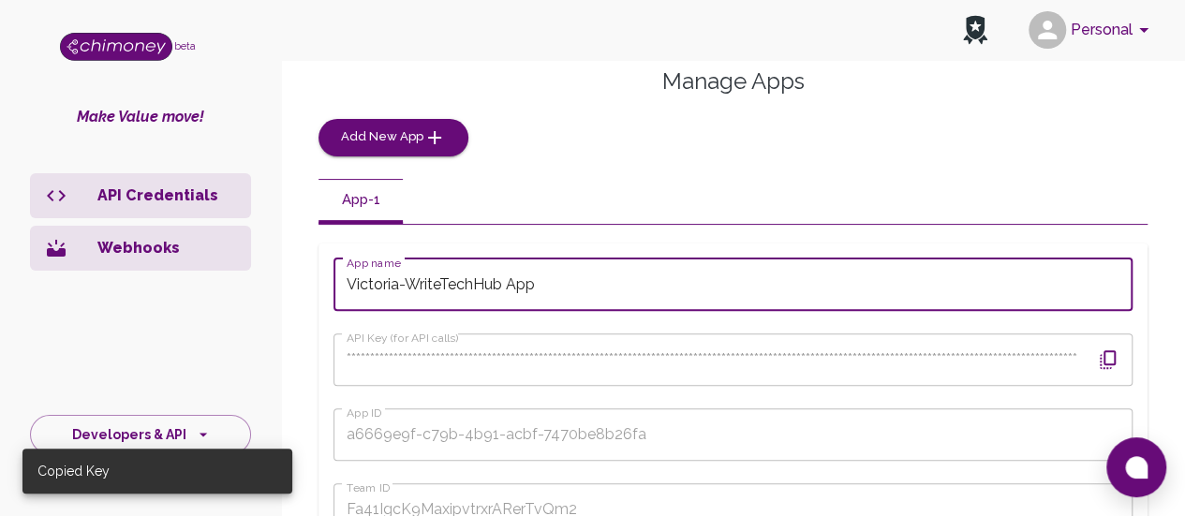
click at [372, 281] on input "Victoria-WriteTechHub App" at bounding box center [733, 285] width 799 height 52
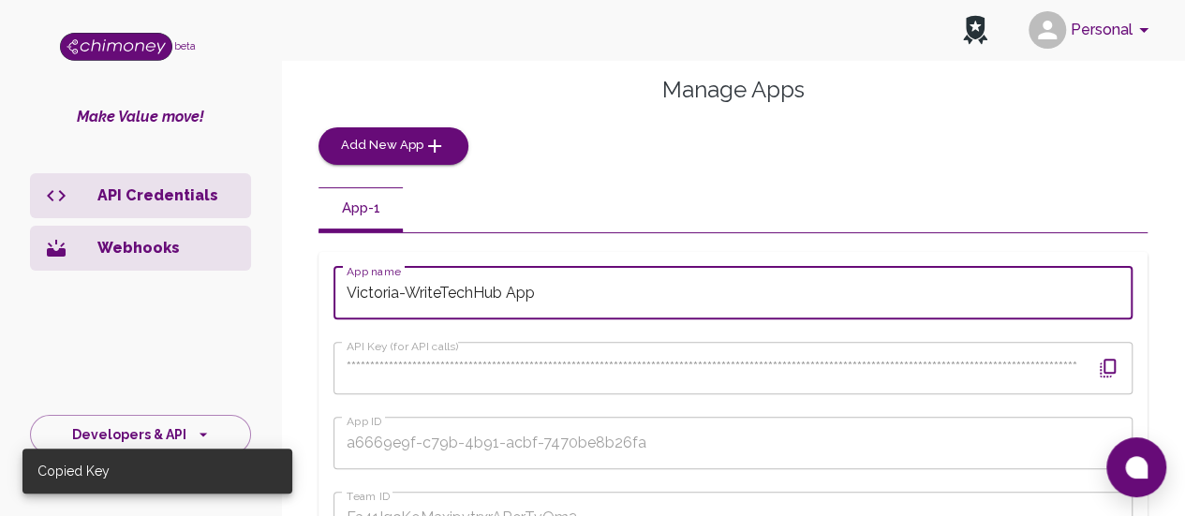
scroll to position [407, 0]
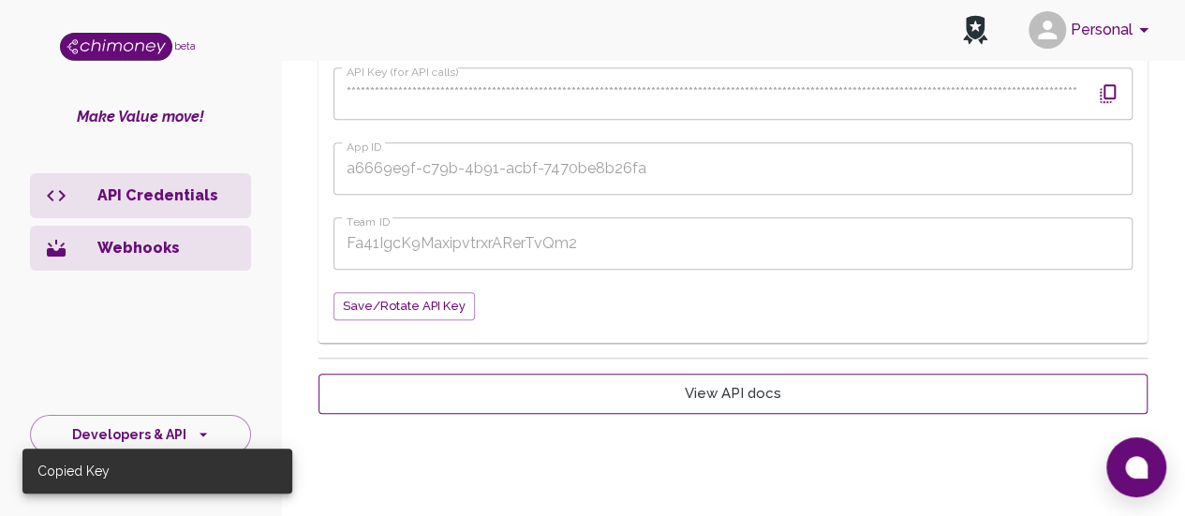
click at [671, 398] on link "View API docs" at bounding box center [733, 393] width 829 height 39
click at [418, 307] on span "Save/Rotate API key" at bounding box center [404, 307] width 123 height 22
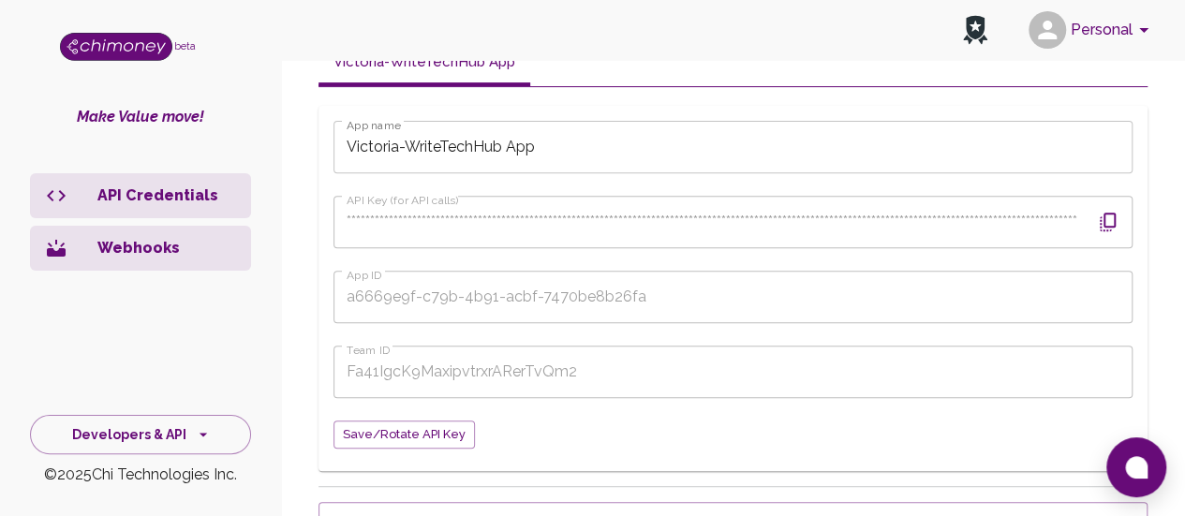
scroll to position [297, 0]
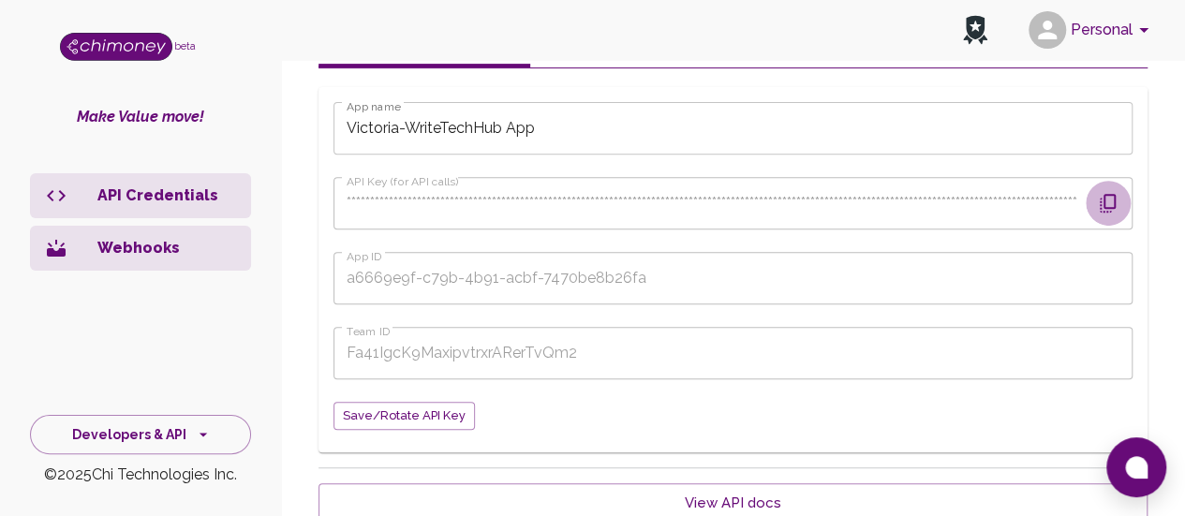
click at [1108, 211] on icon "button" at bounding box center [1108, 203] width 22 height 22
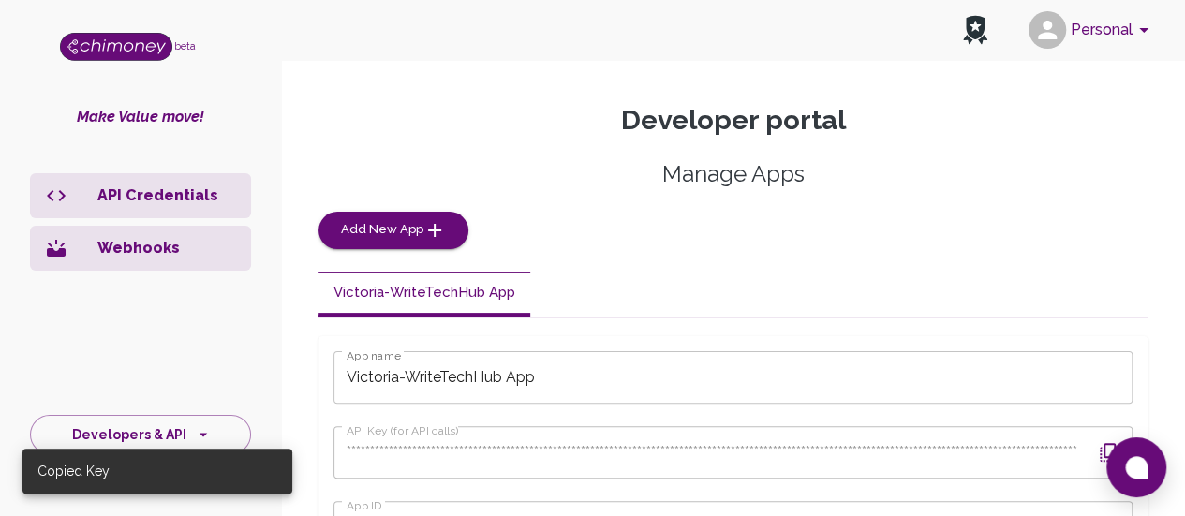
scroll to position [407, 0]
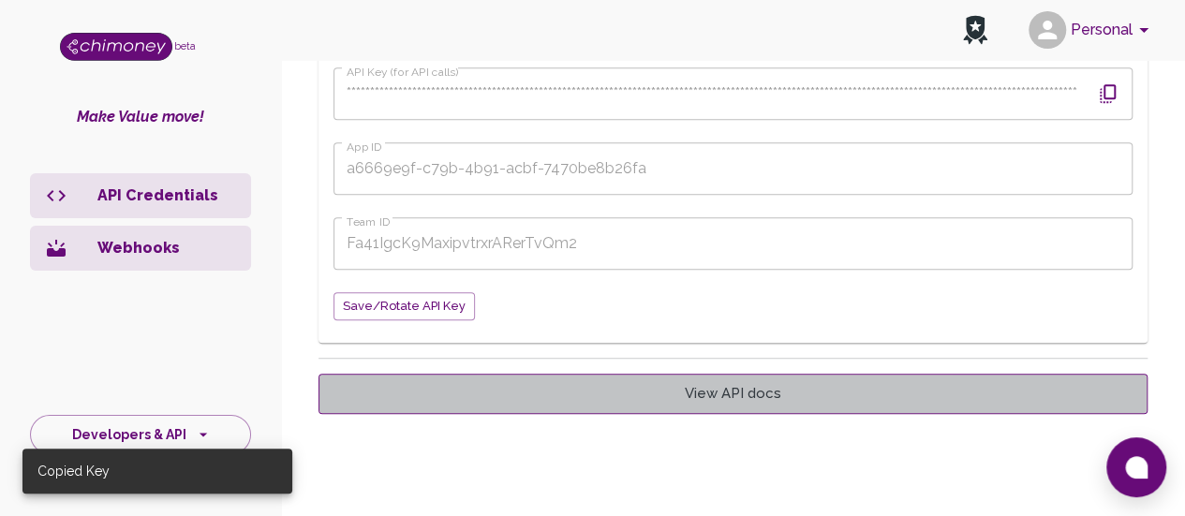
click at [795, 406] on link "View API docs" at bounding box center [733, 393] width 829 height 39
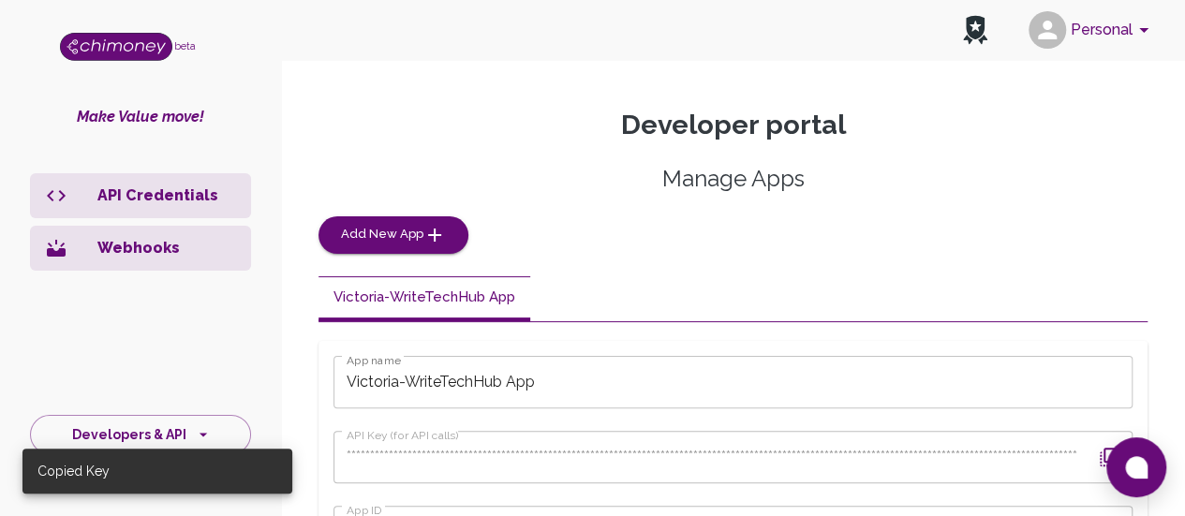
scroll to position [0, 0]
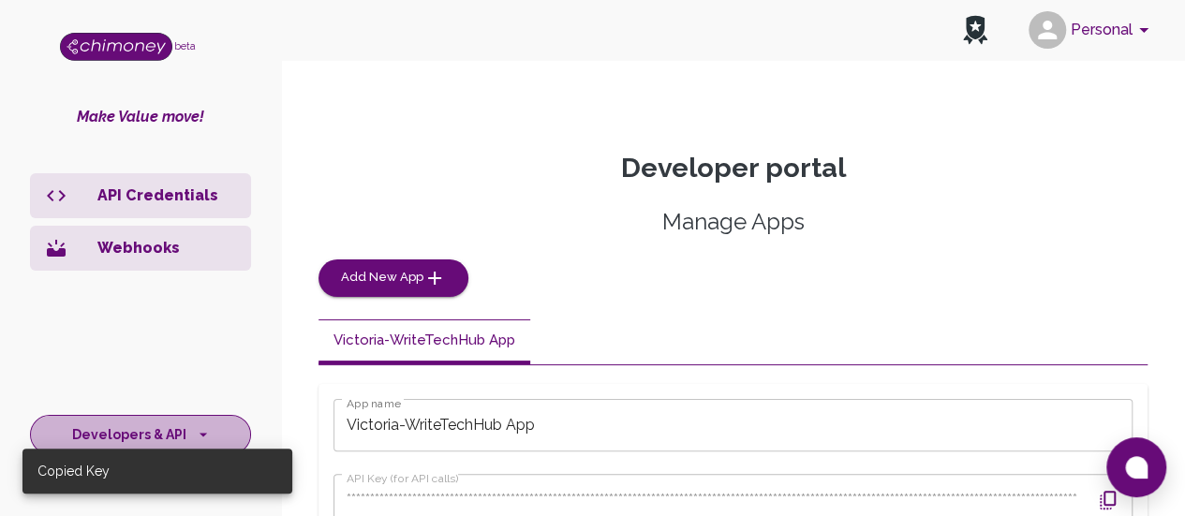
click at [187, 428] on button "Developers & API" at bounding box center [140, 435] width 221 height 40
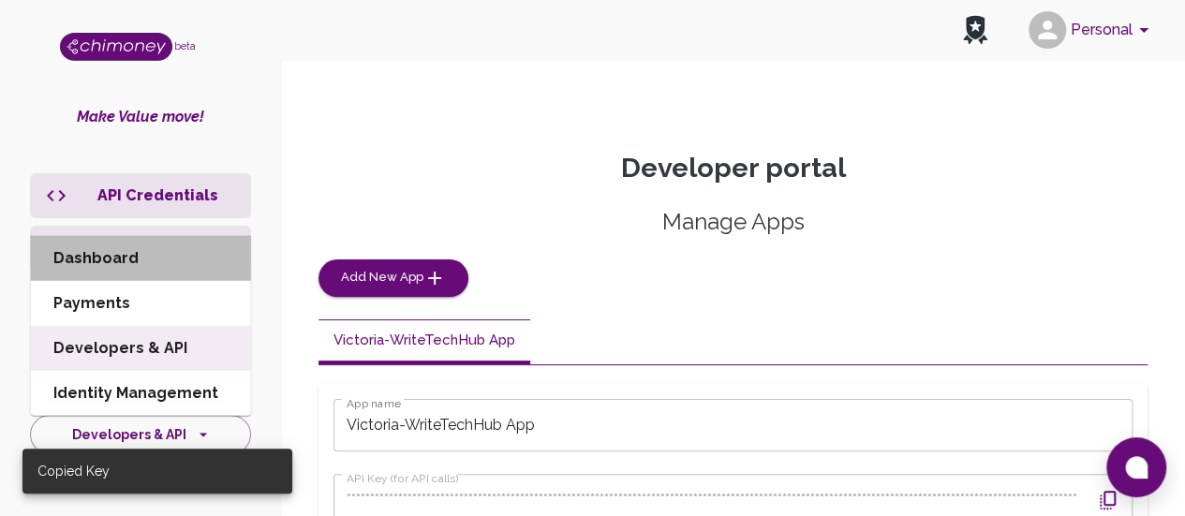
click at [180, 264] on li "Dashboard" at bounding box center [141, 258] width 220 height 45
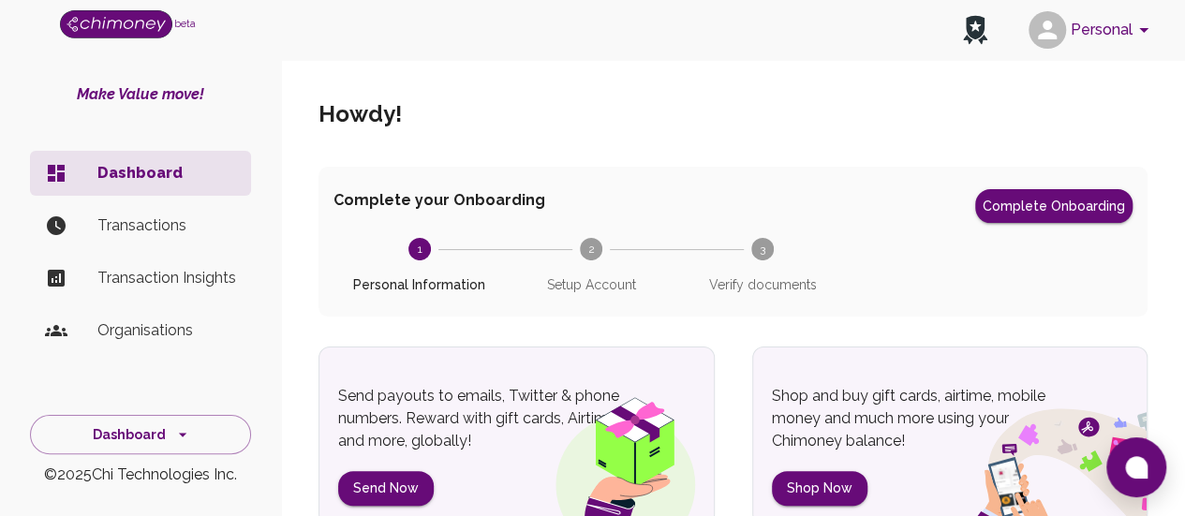
scroll to position [43, 0]
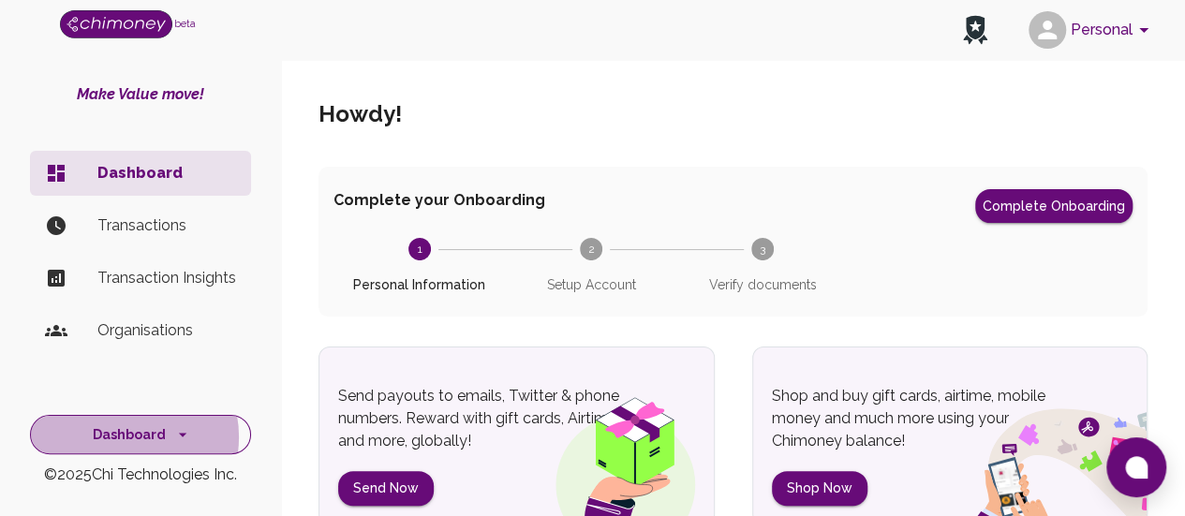
click at [124, 438] on button "Dashboard" at bounding box center [140, 435] width 221 height 40
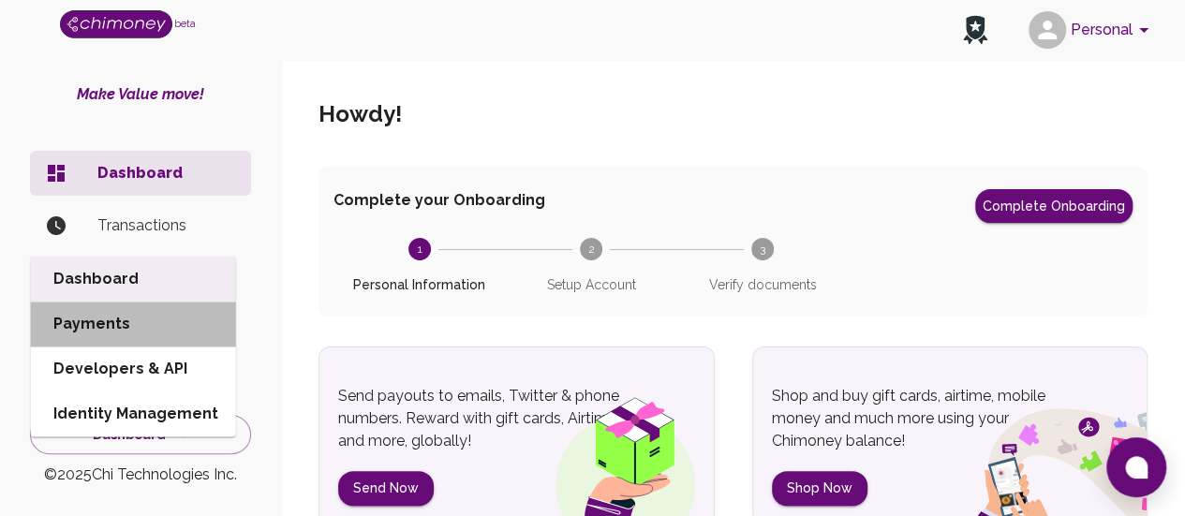
click at [144, 314] on li "Payments" at bounding box center [133, 324] width 205 height 45
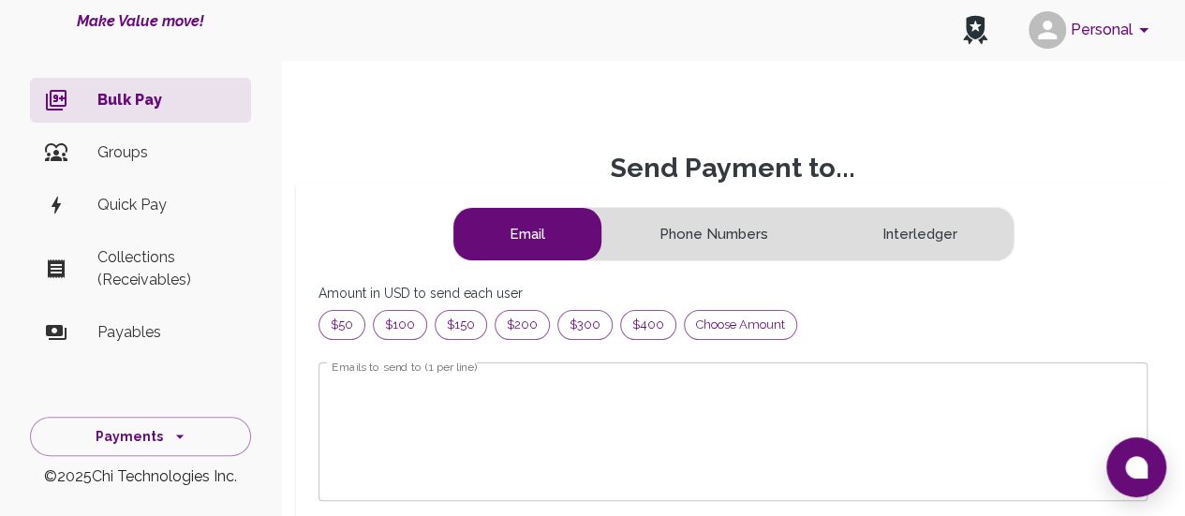
scroll to position [228, 783]
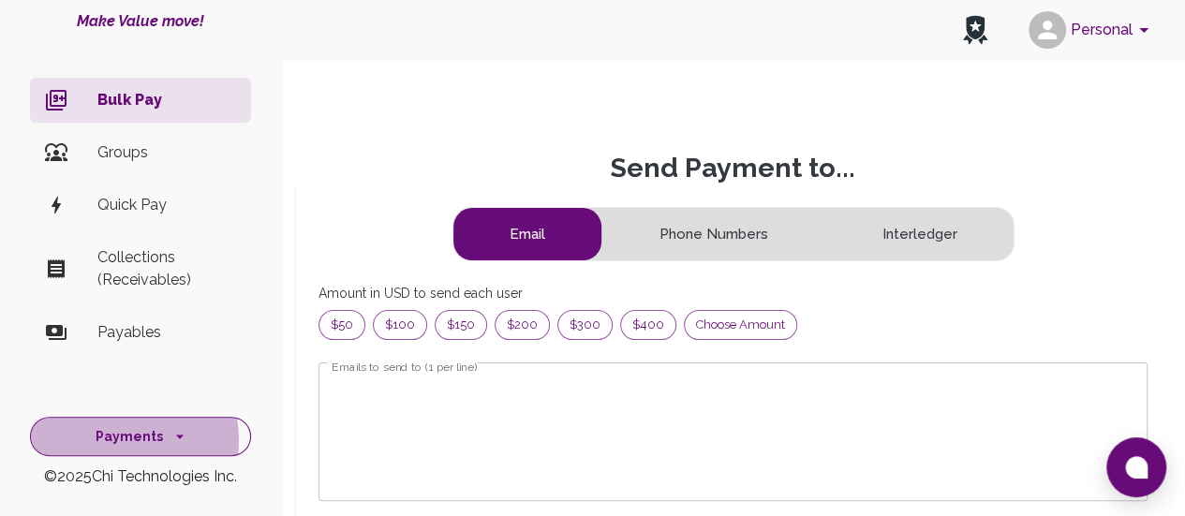
click at [120, 438] on button "Payments" at bounding box center [140, 437] width 221 height 40
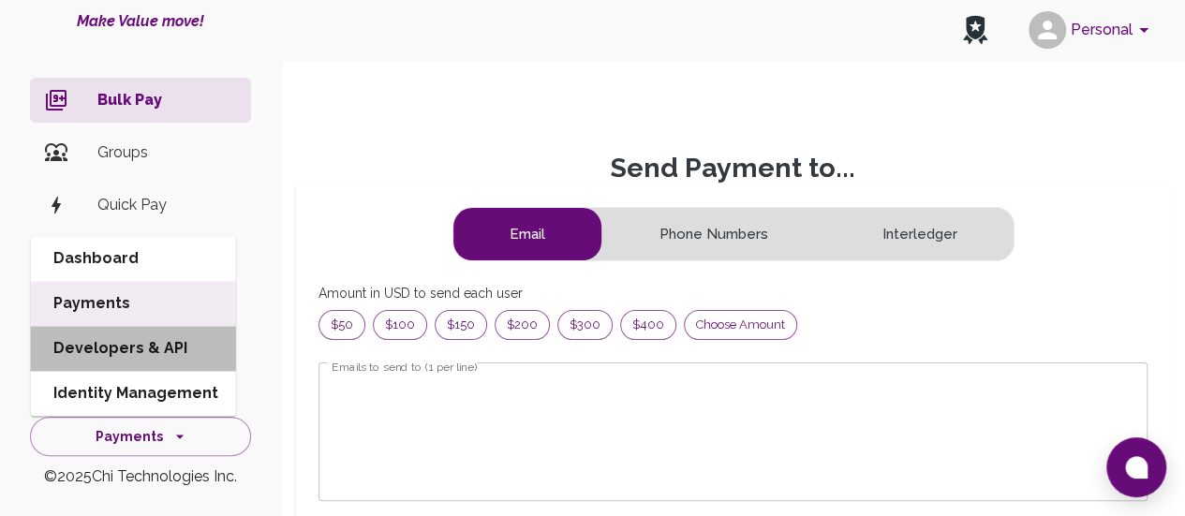
click at [139, 344] on li "Developers & API" at bounding box center [133, 348] width 205 height 45
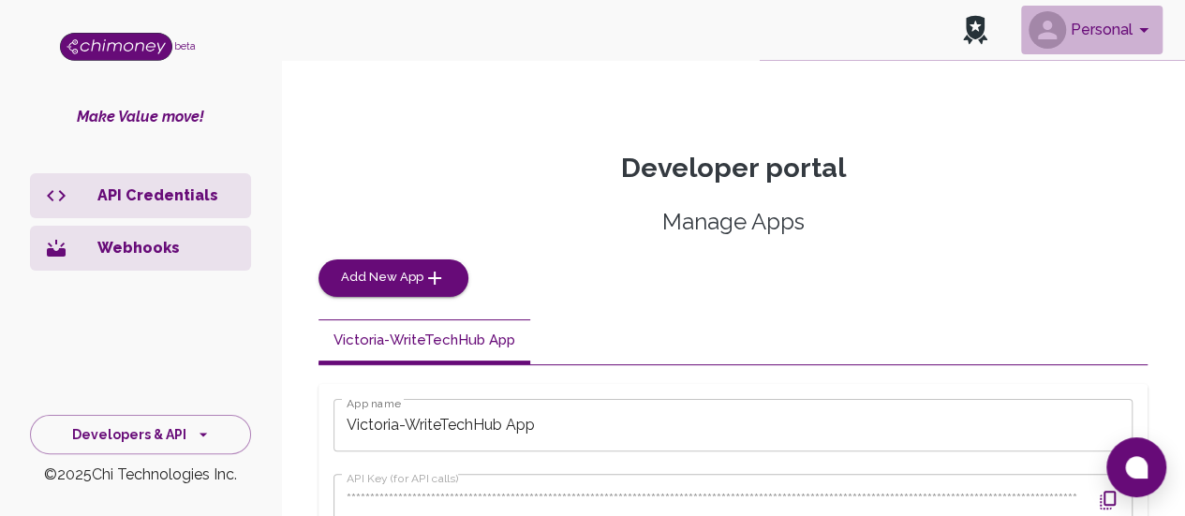
click at [1076, 39] on button "Personal" at bounding box center [1091, 30] width 141 height 49
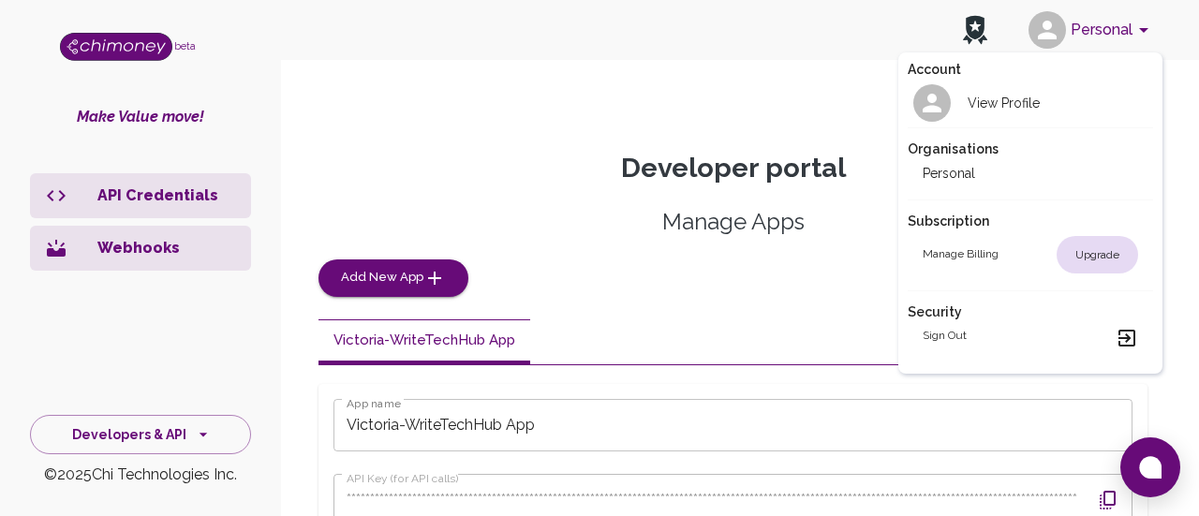
click at [1076, 39] on div at bounding box center [599, 258] width 1199 height 516
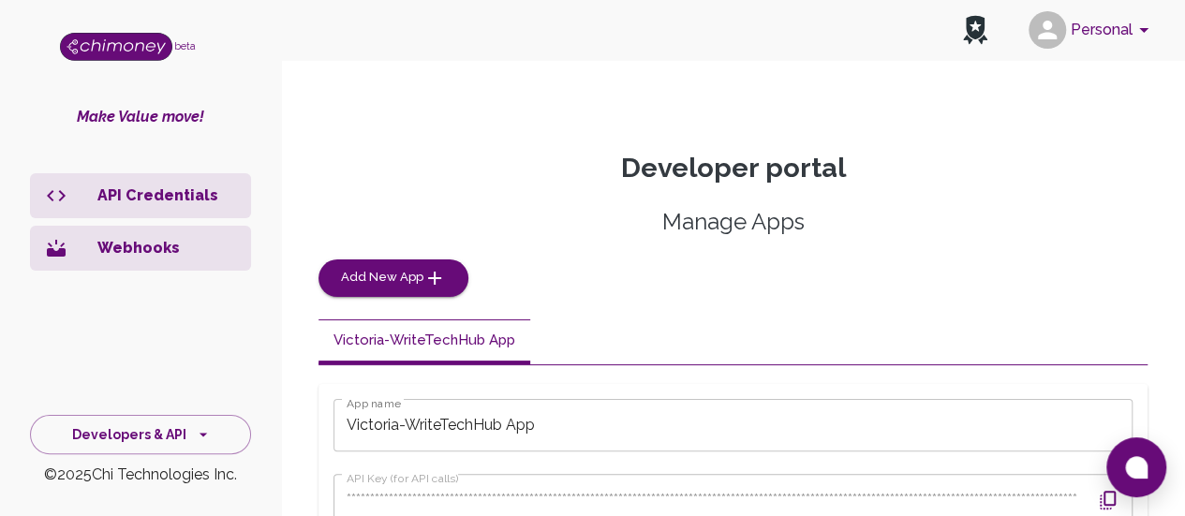
click at [165, 191] on p "API Credentials" at bounding box center [166, 196] width 139 height 22
click at [141, 246] on p "Webhooks" at bounding box center [166, 248] width 139 height 22
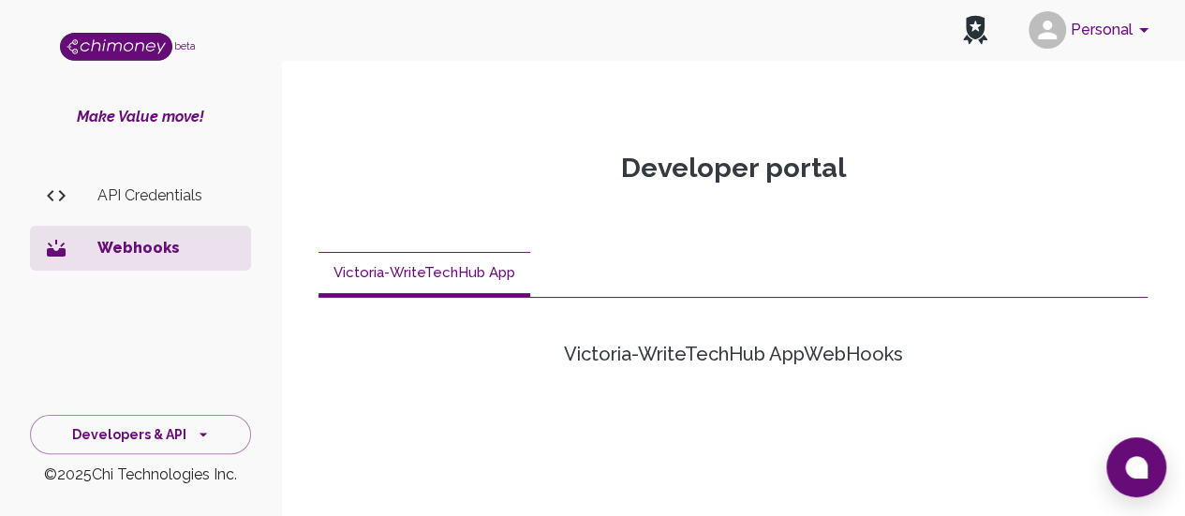
click at [126, 196] on p "API Credentials" at bounding box center [166, 196] width 139 height 22
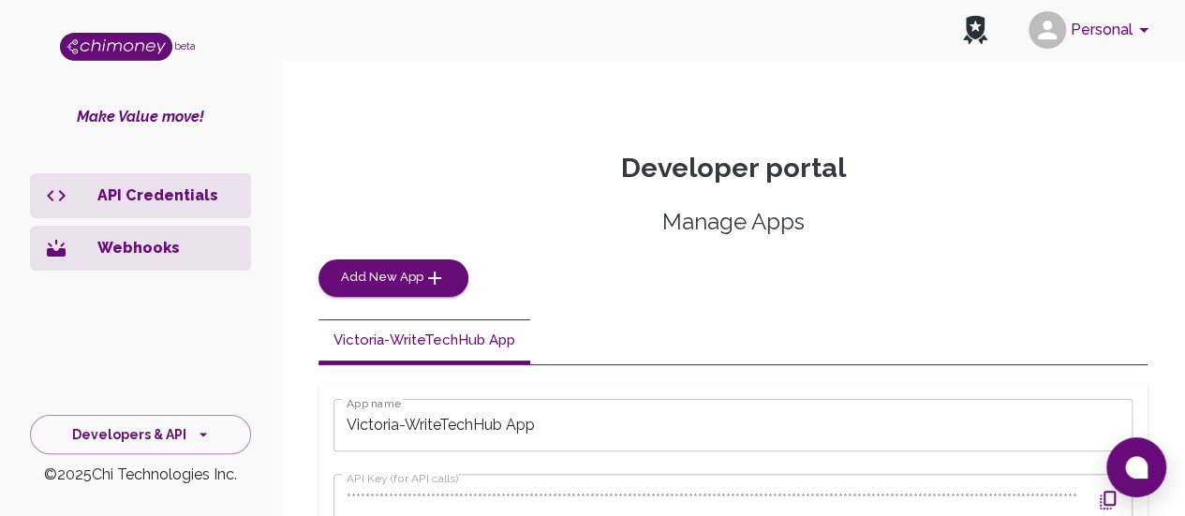
click at [120, 43] on img "side nav" at bounding box center [116, 47] width 112 height 28
